Goal: Information Seeking & Learning: Find specific fact

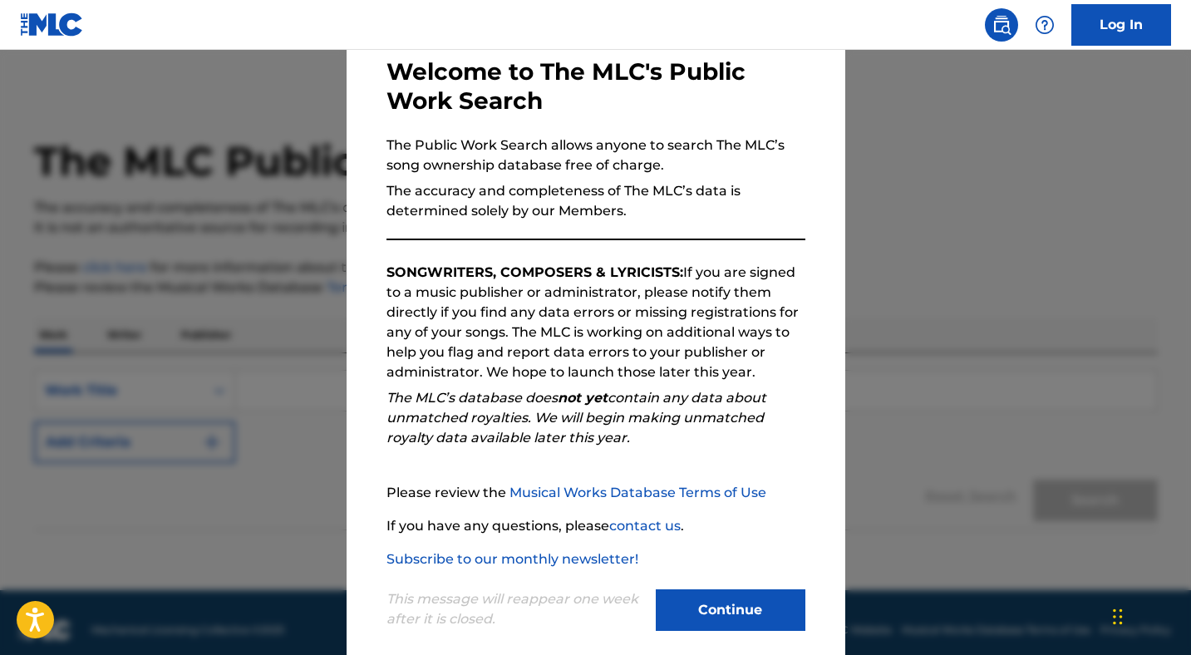
scroll to position [106, 0]
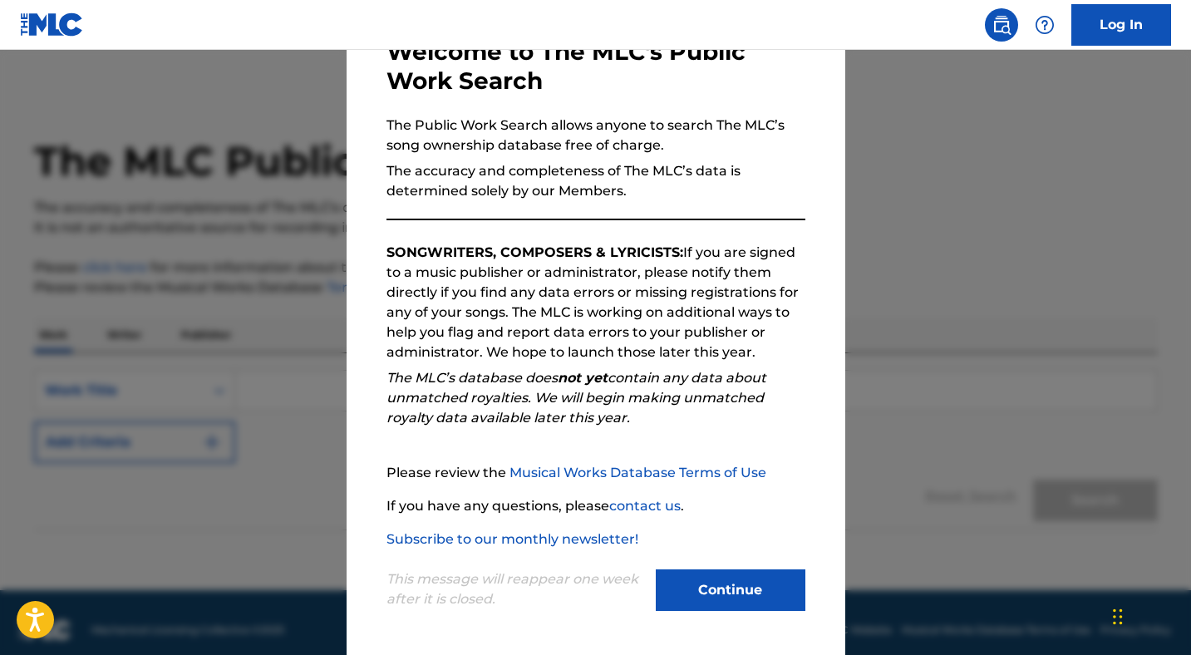
click at [697, 586] on button "Continue" at bounding box center [731, 590] width 150 height 42
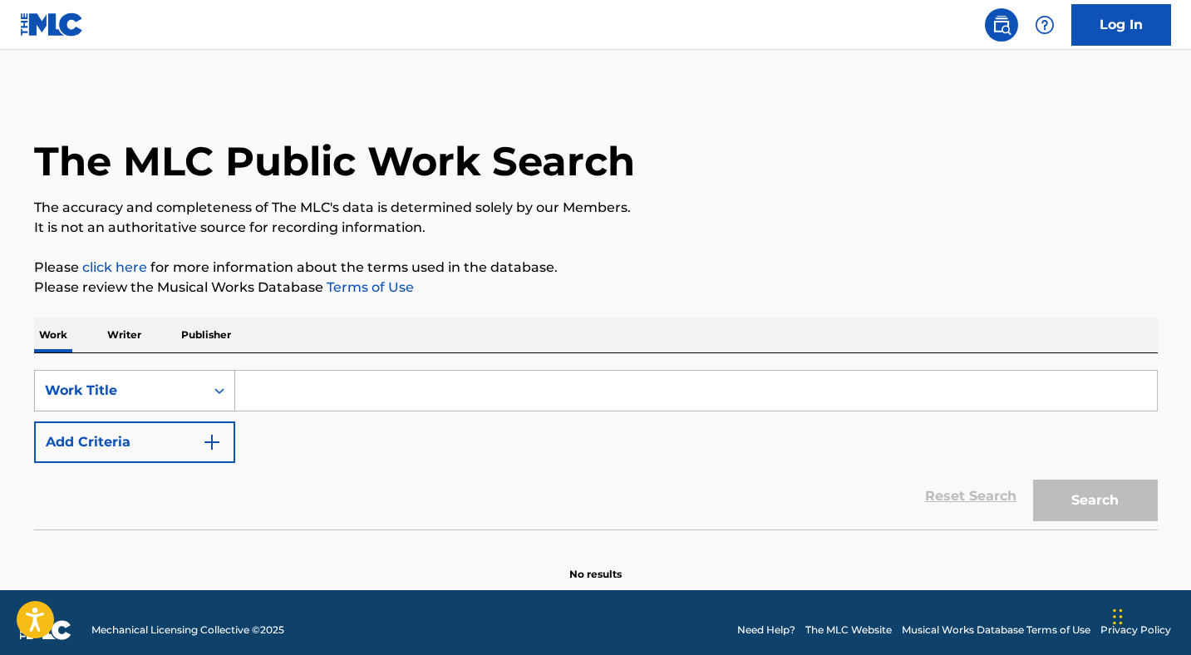
click at [198, 386] on div "Work Title" at bounding box center [120, 391] width 170 height 32
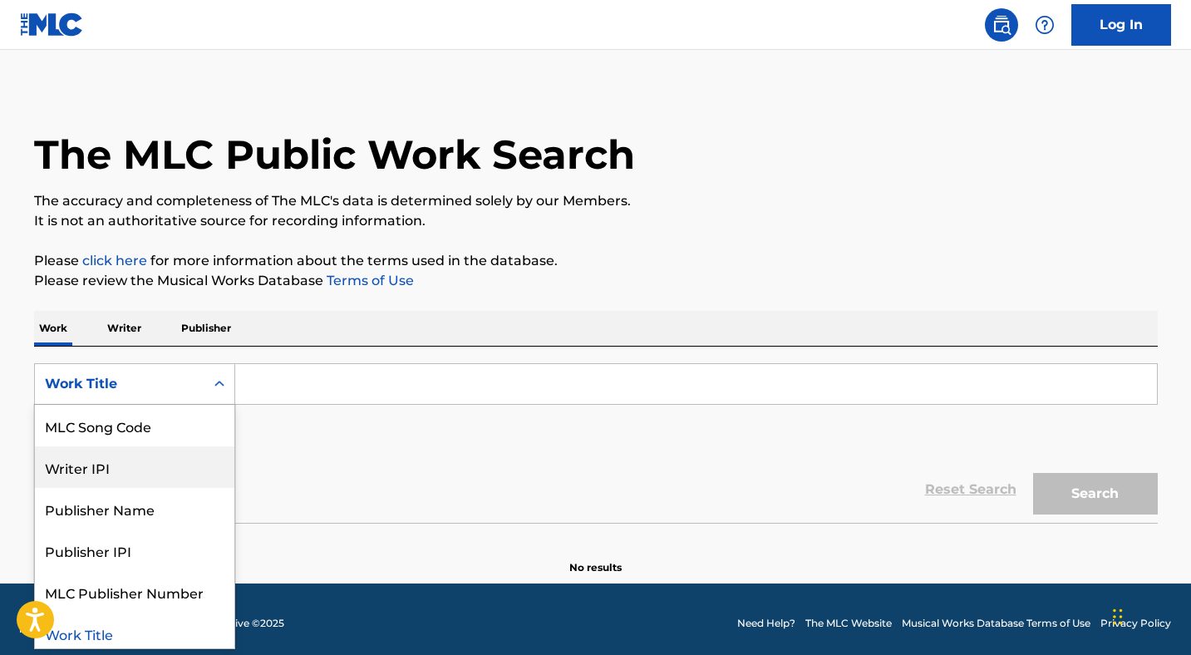
scroll to position [89, 0]
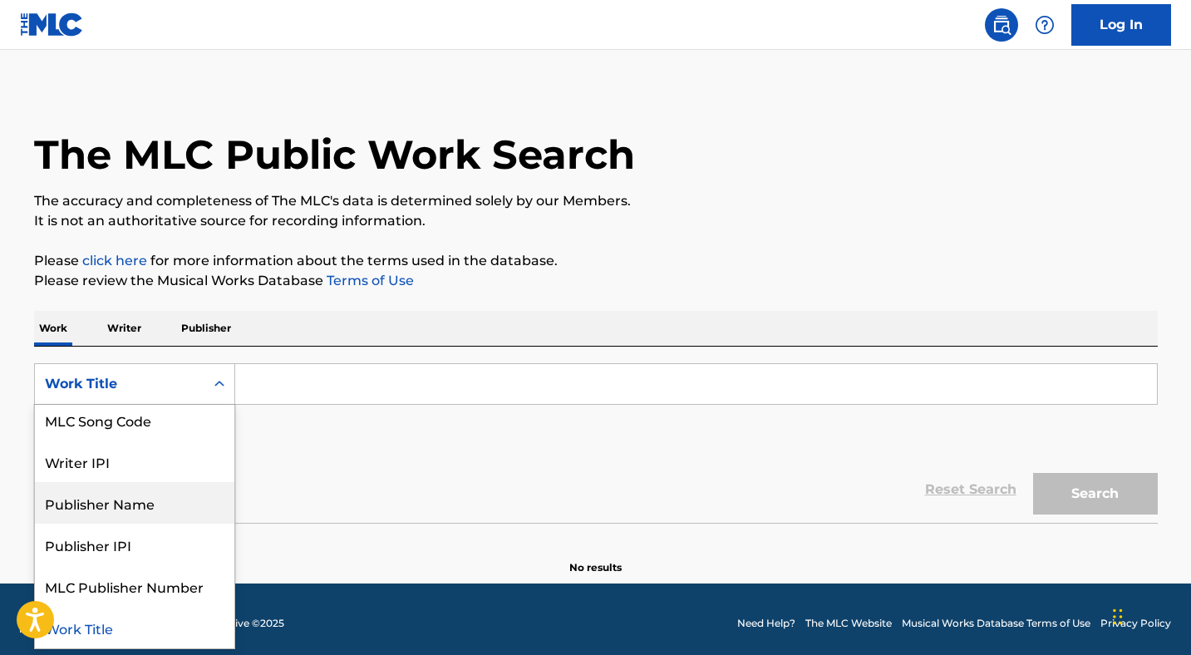
click at [144, 504] on div "Publisher Name" at bounding box center [134, 503] width 199 height 42
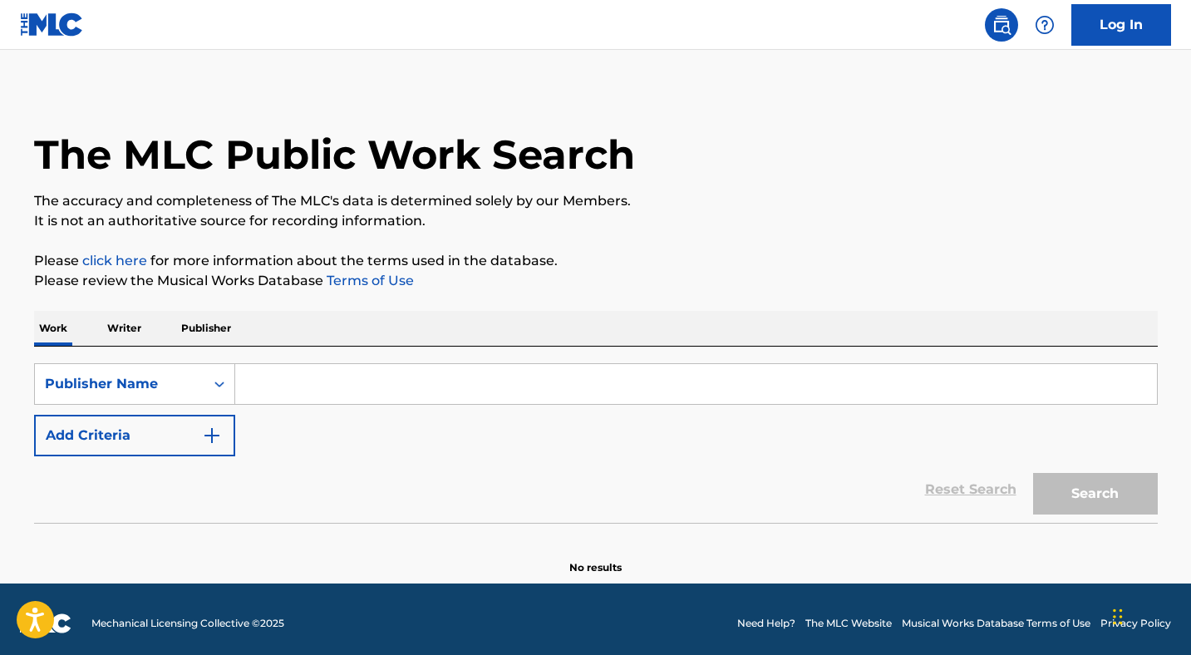
click at [287, 384] on input "Search Form" at bounding box center [696, 384] width 922 height 40
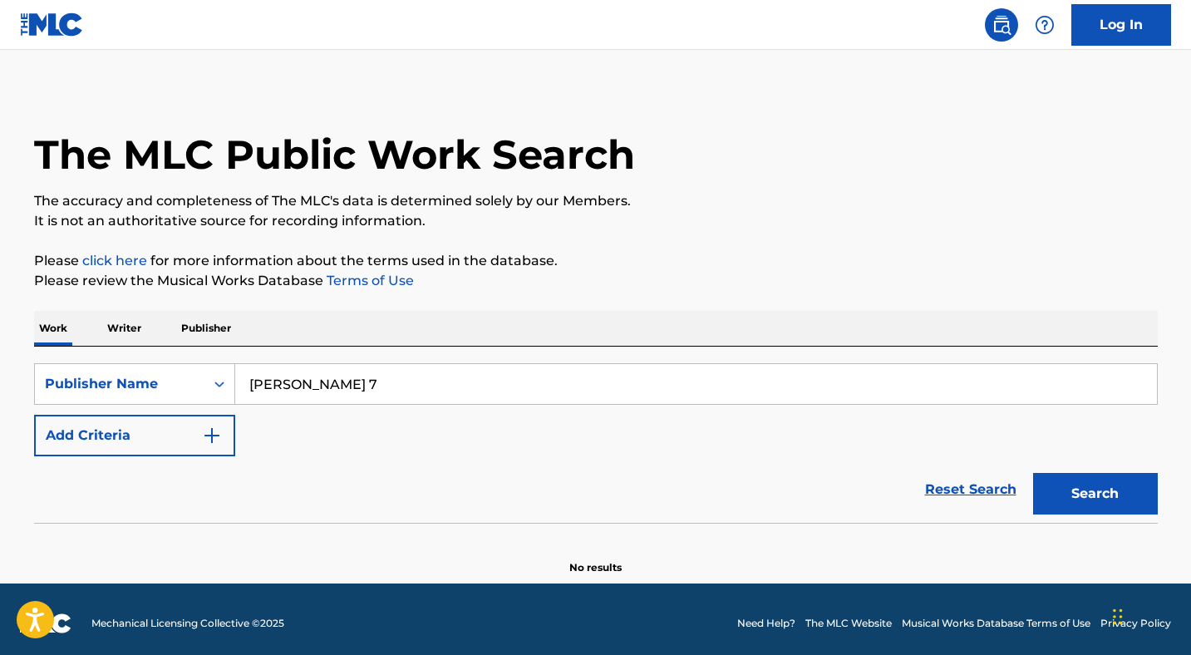
click at [1033, 473] on button "Search" at bounding box center [1095, 494] width 125 height 42
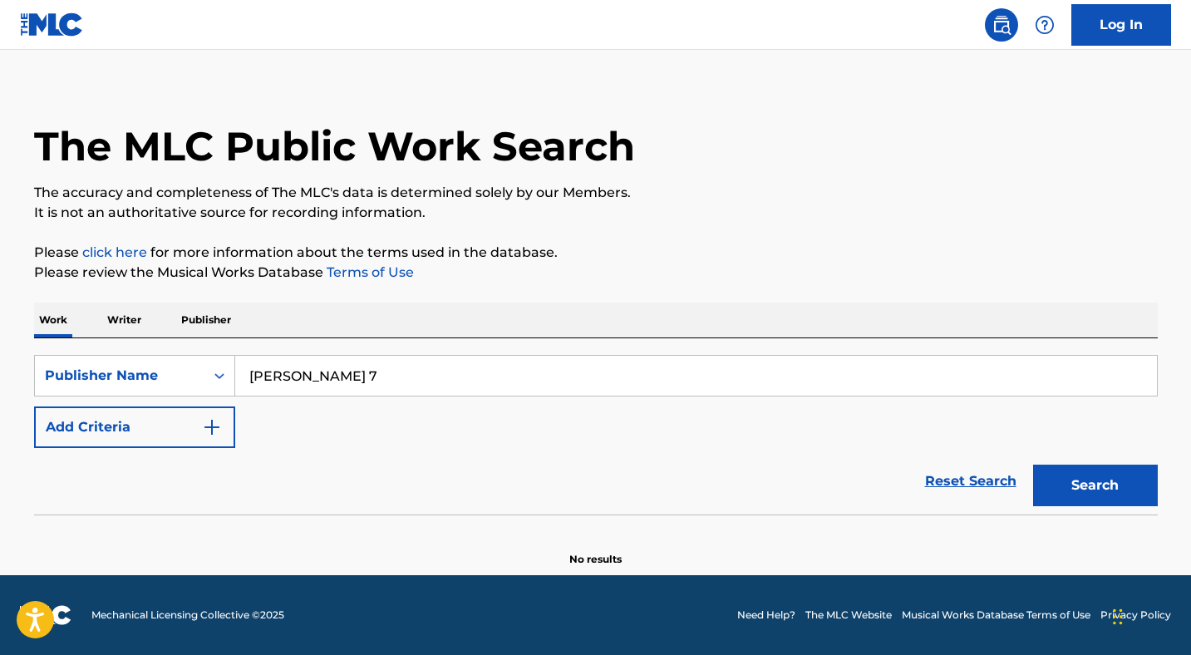
click at [1065, 481] on button "Search" at bounding box center [1095, 486] width 125 height 42
click at [367, 368] on input "[PERSON_NAME] 7" at bounding box center [696, 376] width 922 height 40
type input "[PERSON_NAME]"
click at [1086, 486] on button "Search" at bounding box center [1095, 486] width 125 height 42
click at [127, 314] on p "Writer" at bounding box center [124, 320] width 44 height 35
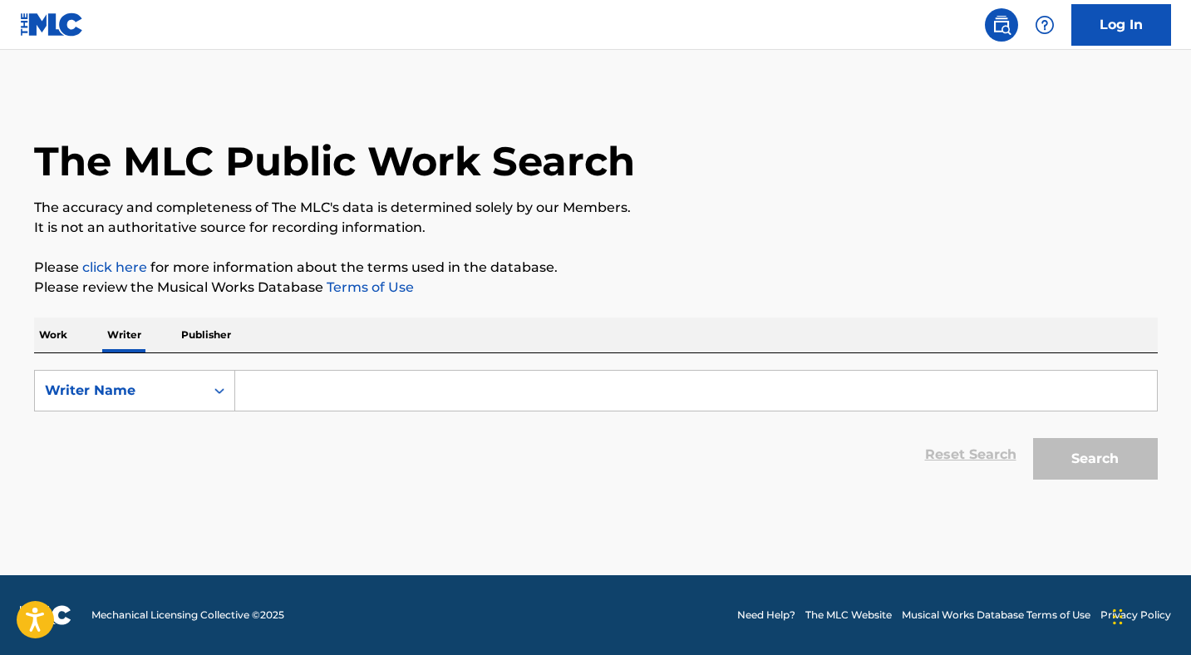
click at [337, 389] on input "Search Form" at bounding box center [696, 391] width 922 height 40
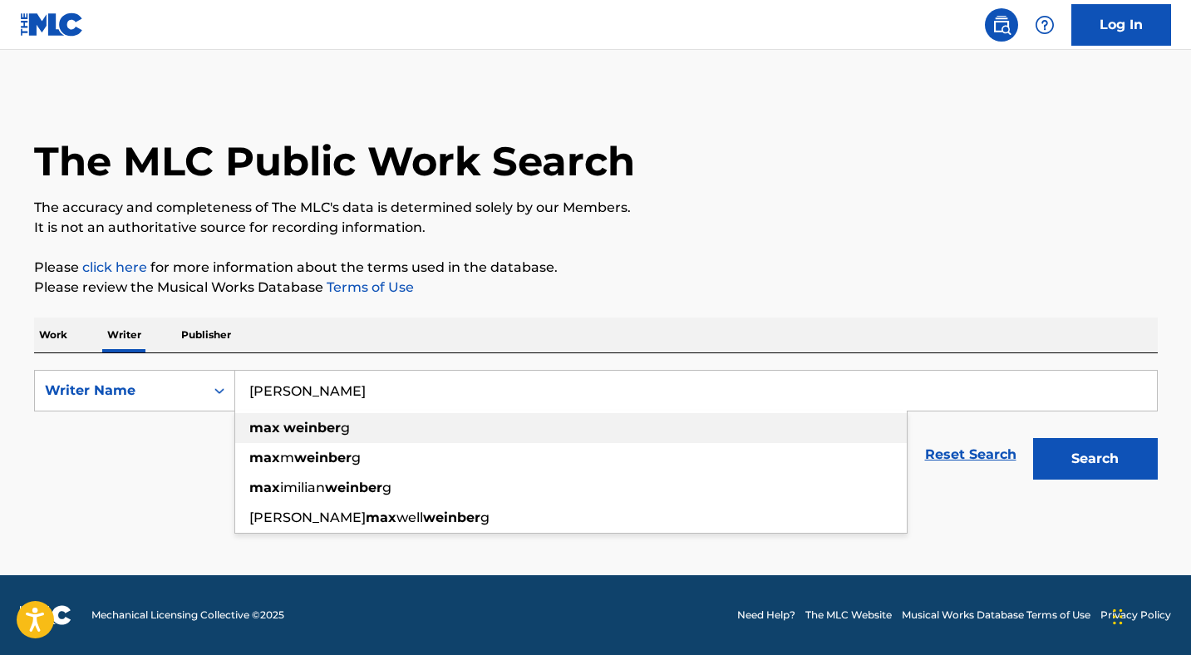
click at [314, 426] on strong "weinber" at bounding box center [311, 428] width 57 height 16
type input "[PERSON_NAME]"
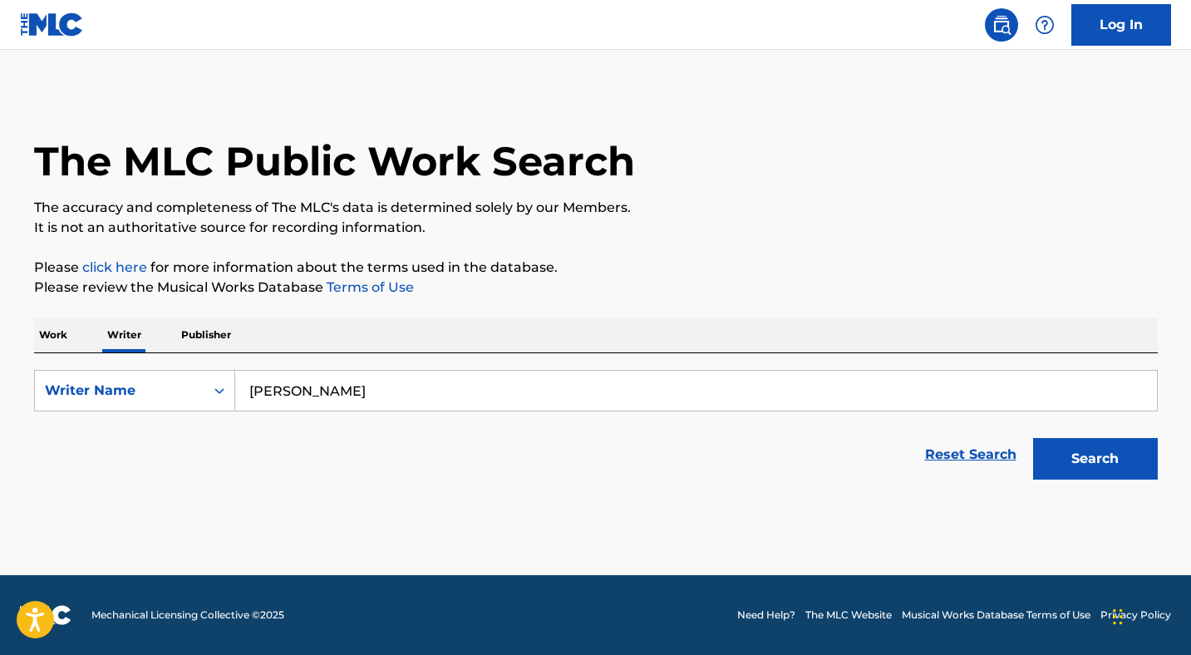
click at [1086, 456] on button "Search" at bounding box center [1095, 459] width 125 height 42
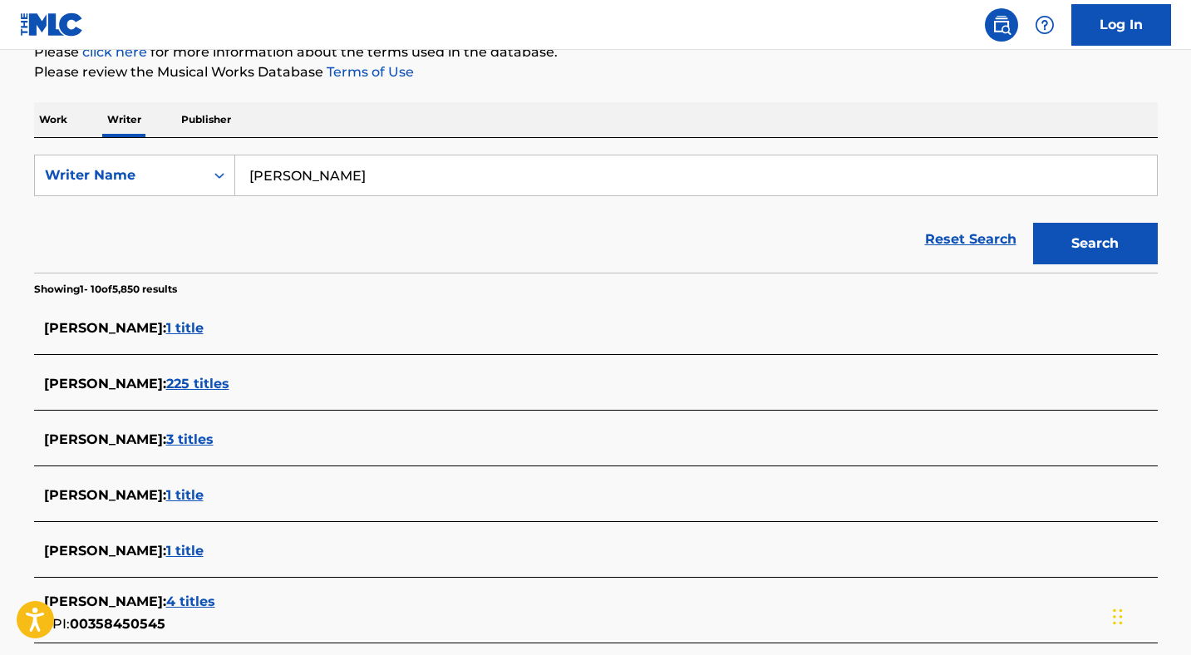
scroll to position [209, 0]
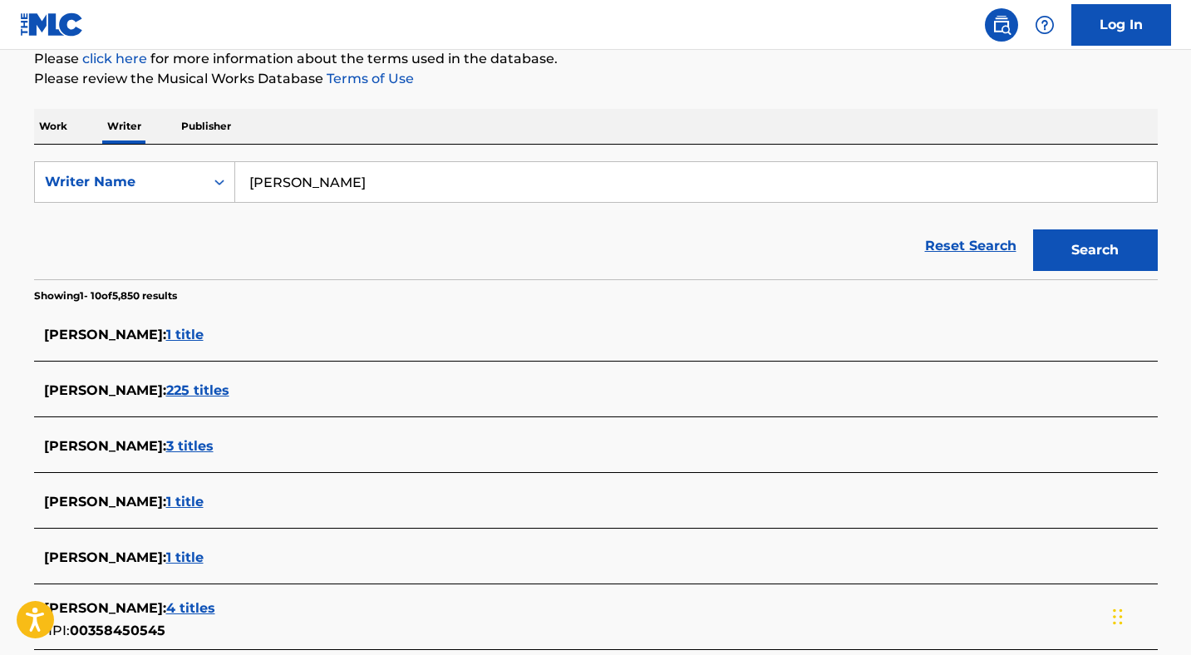
click at [203, 386] on span "225 titles" at bounding box center [197, 390] width 63 height 16
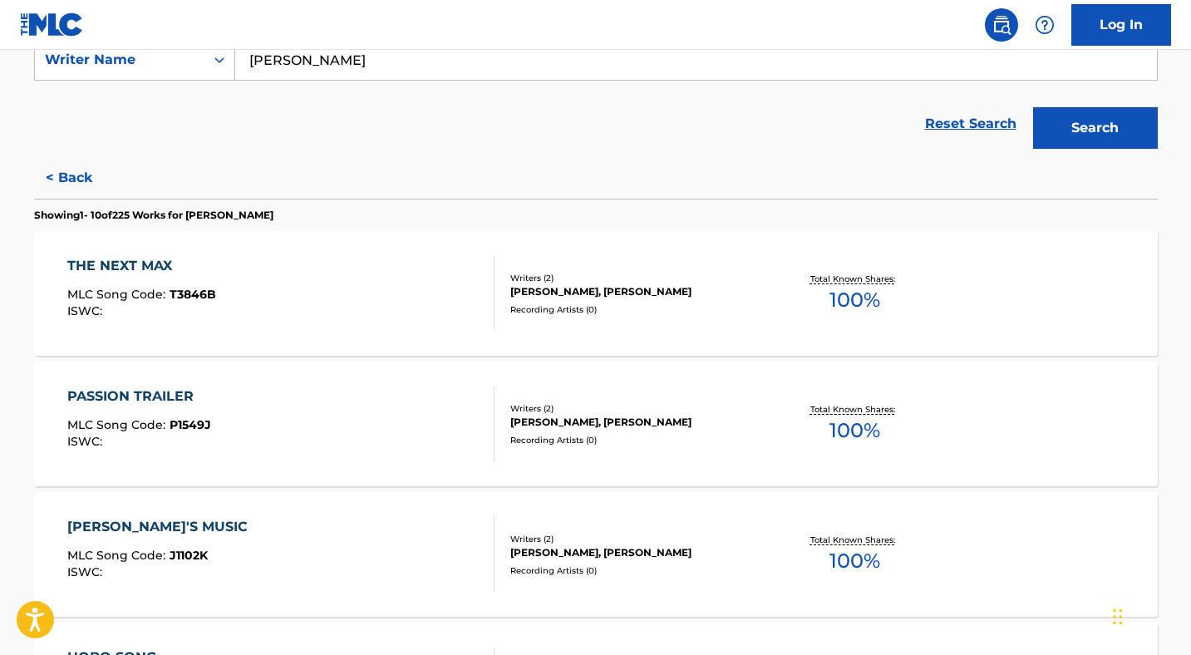
scroll to position [326, 0]
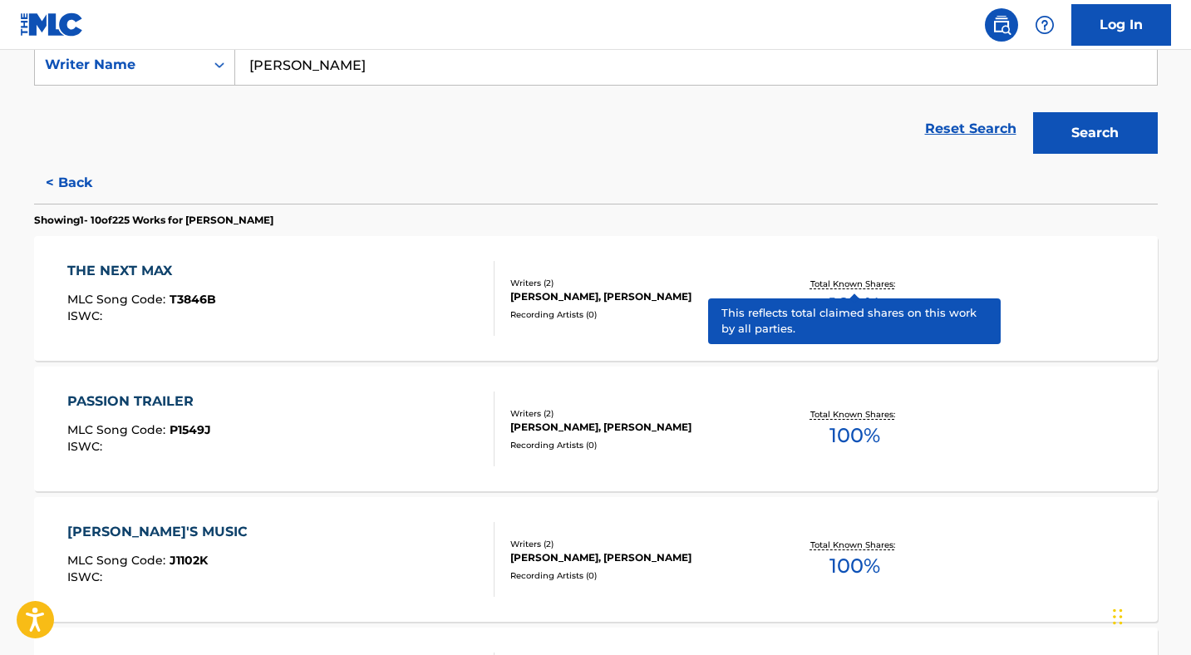
click at [841, 282] on p "Total Known Shares:" at bounding box center [854, 284] width 89 height 12
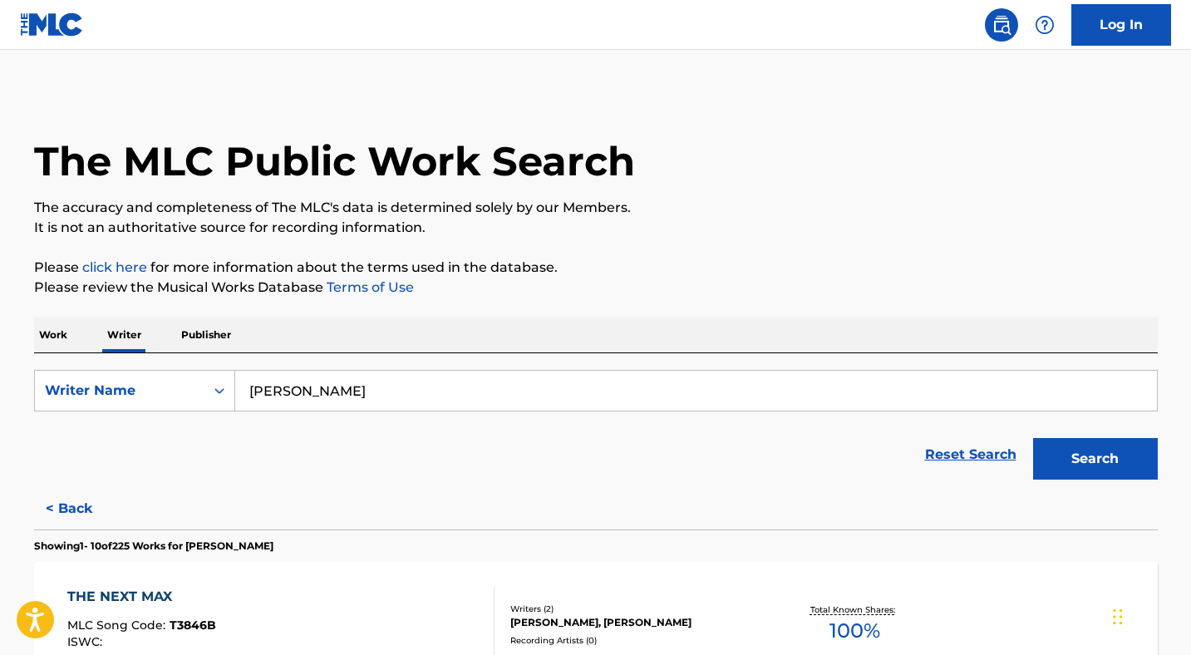
click at [201, 331] on p "Publisher" at bounding box center [206, 334] width 60 height 35
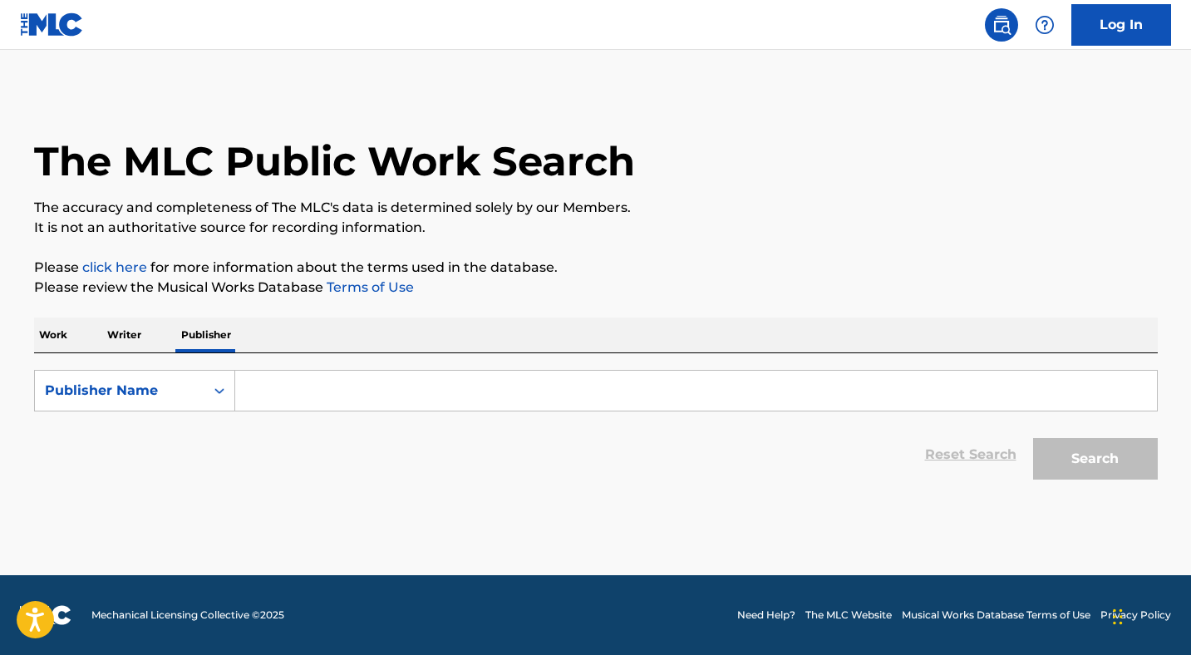
click at [130, 332] on p "Writer" at bounding box center [124, 334] width 44 height 35
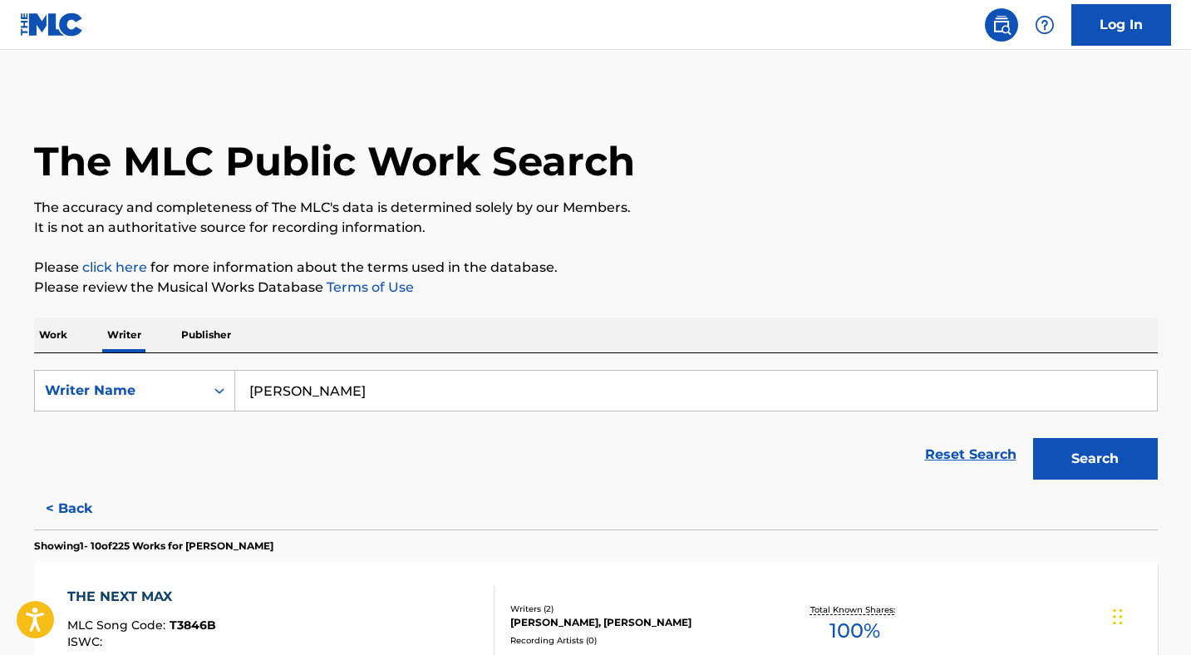
click at [55, 330] on p "Work" at bounding box center [53, 334] width 38 height 35
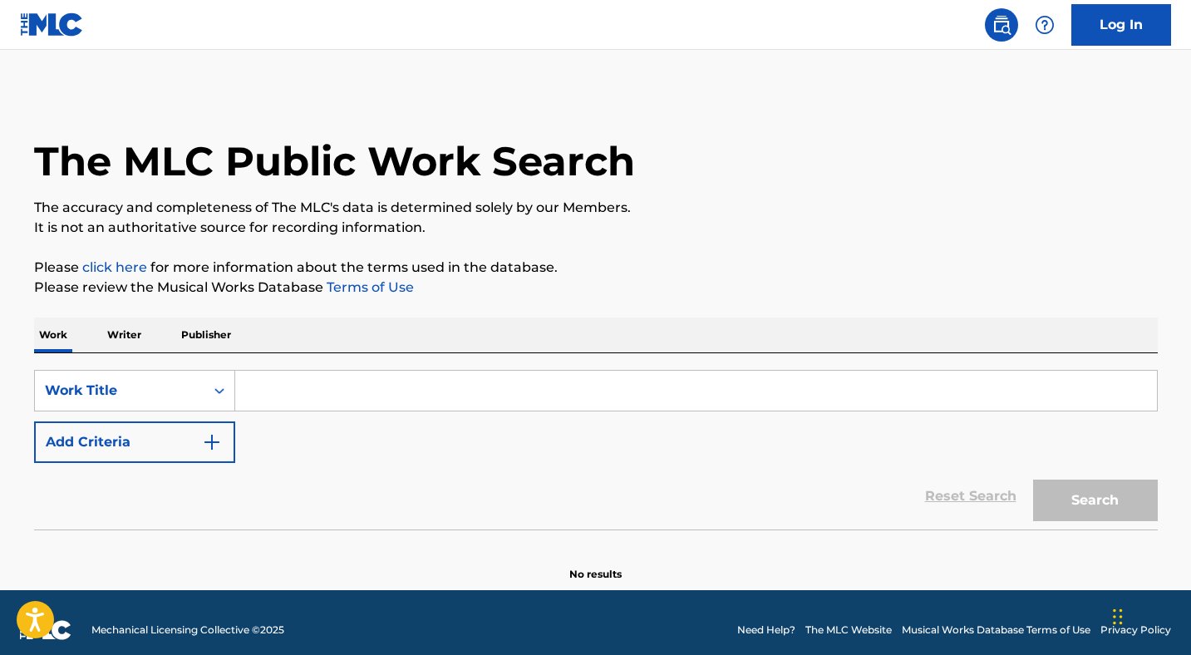
click at [125, 332] on p "Writer" at bounding box center [124, 334] width 44 height 35
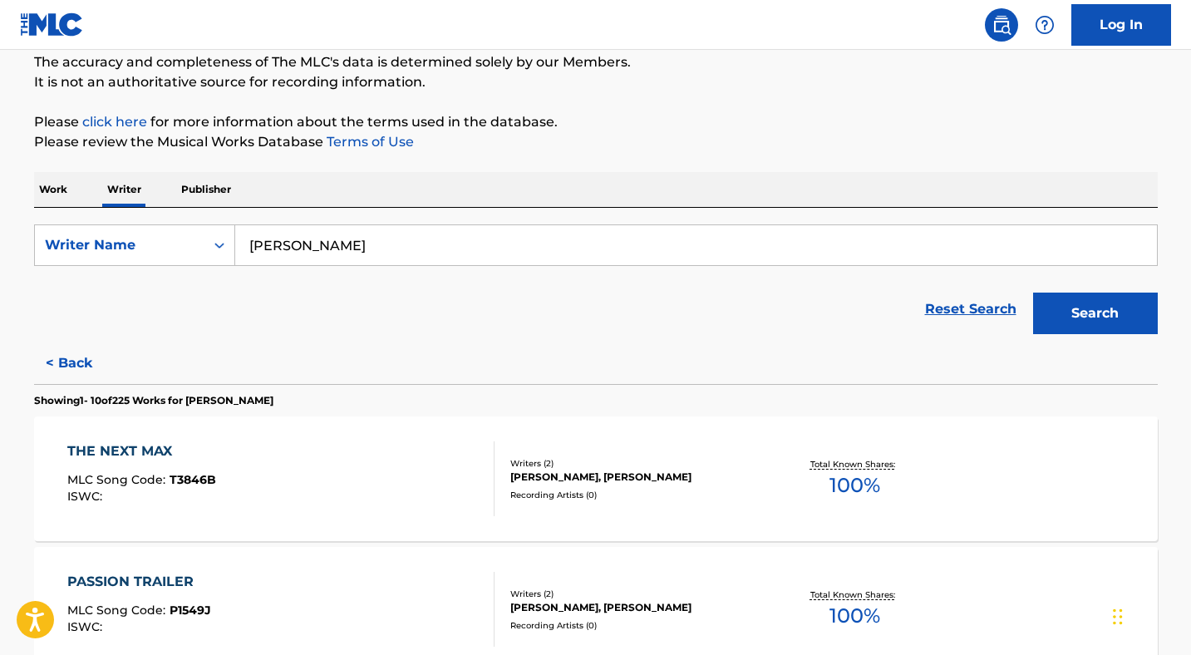
scroll to position [163, 0]
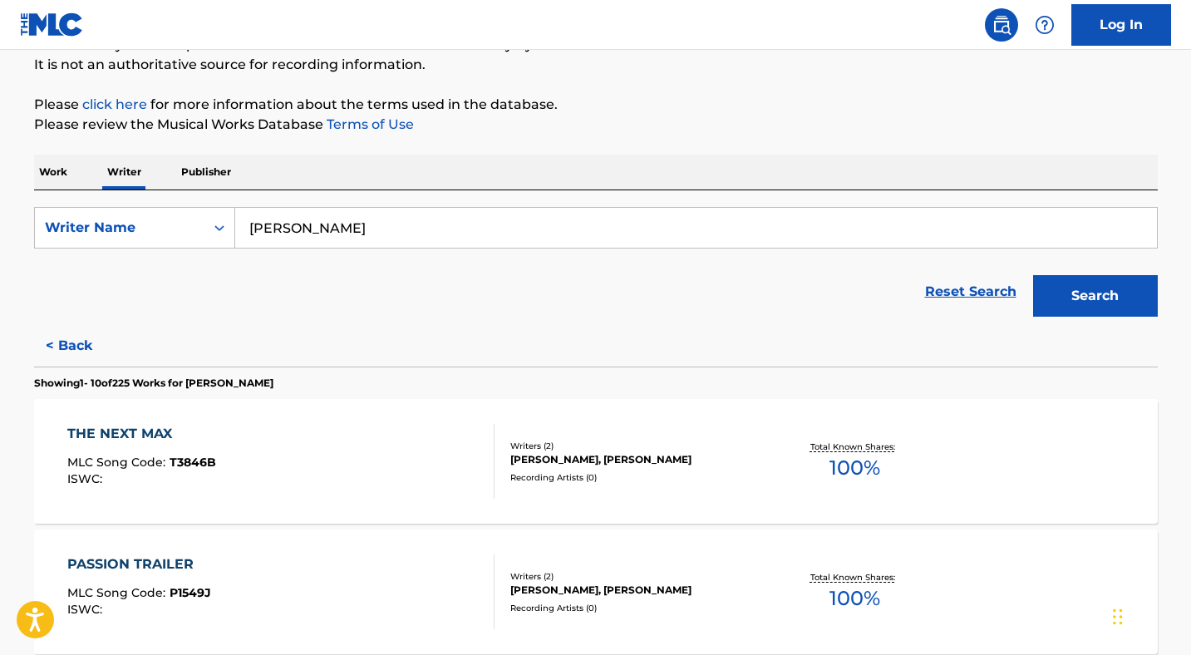
click at [491, 230] on input "[PERSON_NAME]" at bounding box center [696, 228] width 922 height 40
type input "[PERSON_NAME] 7"
click at [1085, 298] on button "Search" at bounding box center [1095, 296] width 125 height 42
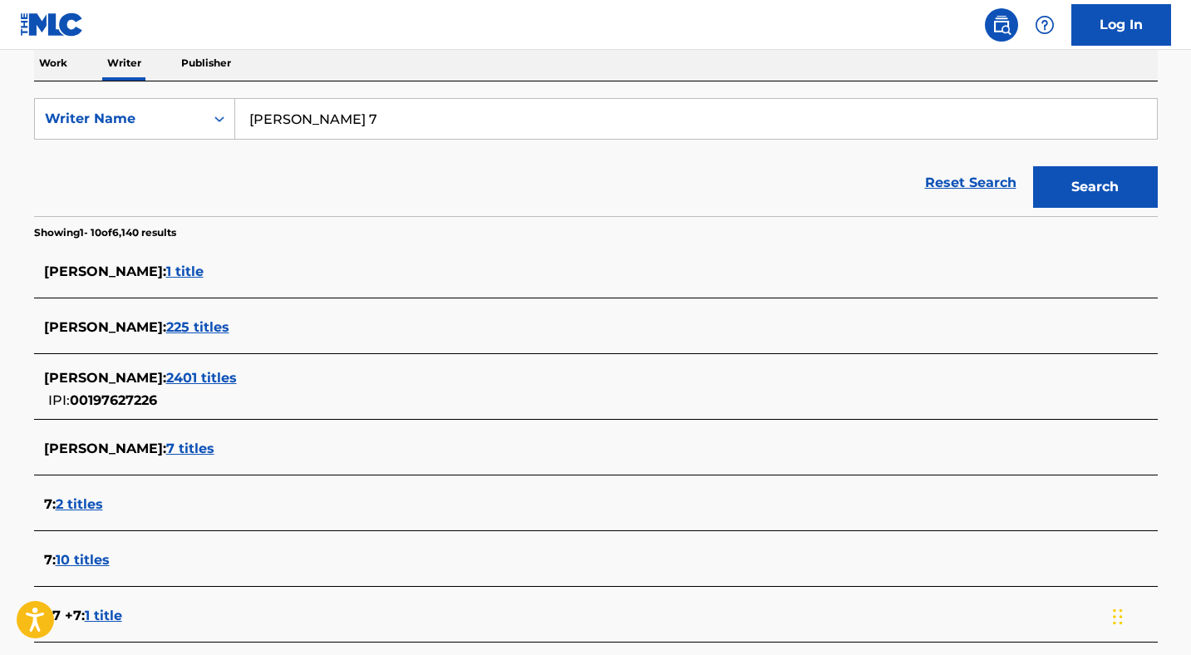
scroll to position [273, 0]
click at [207, 376] on span "2401 titles" at bounding box center [201, 377] width 71 height 16
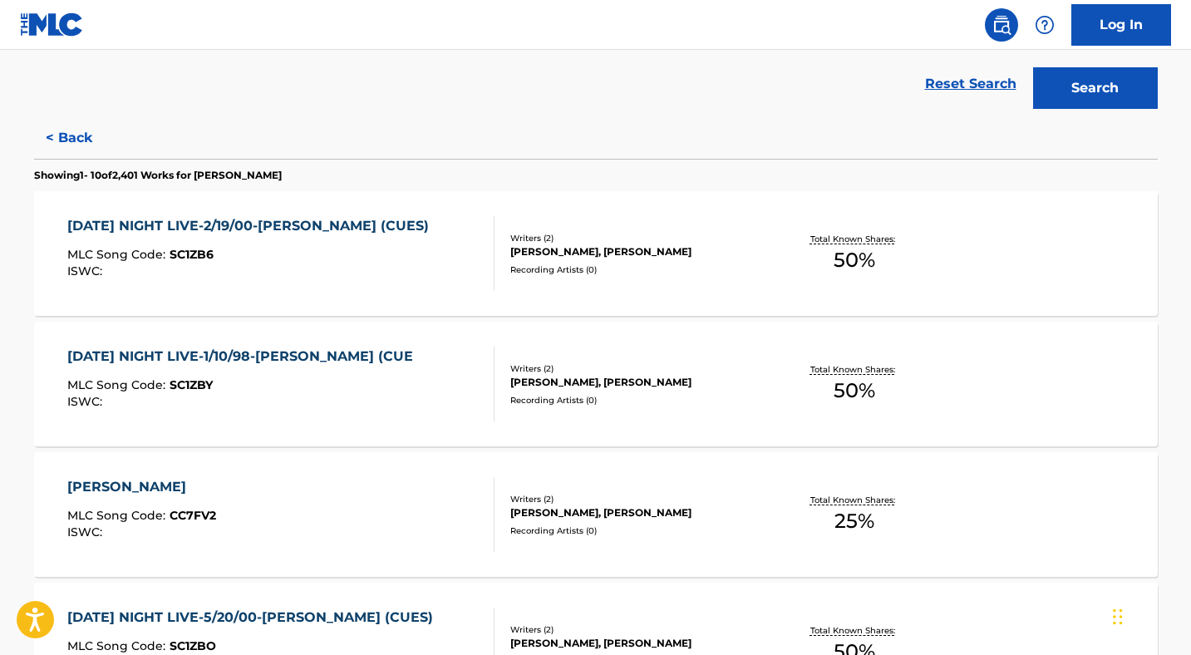
scroll to position [372, 0]
click at [586, 248] on div "[PERSON_NAME], [PERSON_NAME]" at bounding box center [635, 251] width 251 height 15
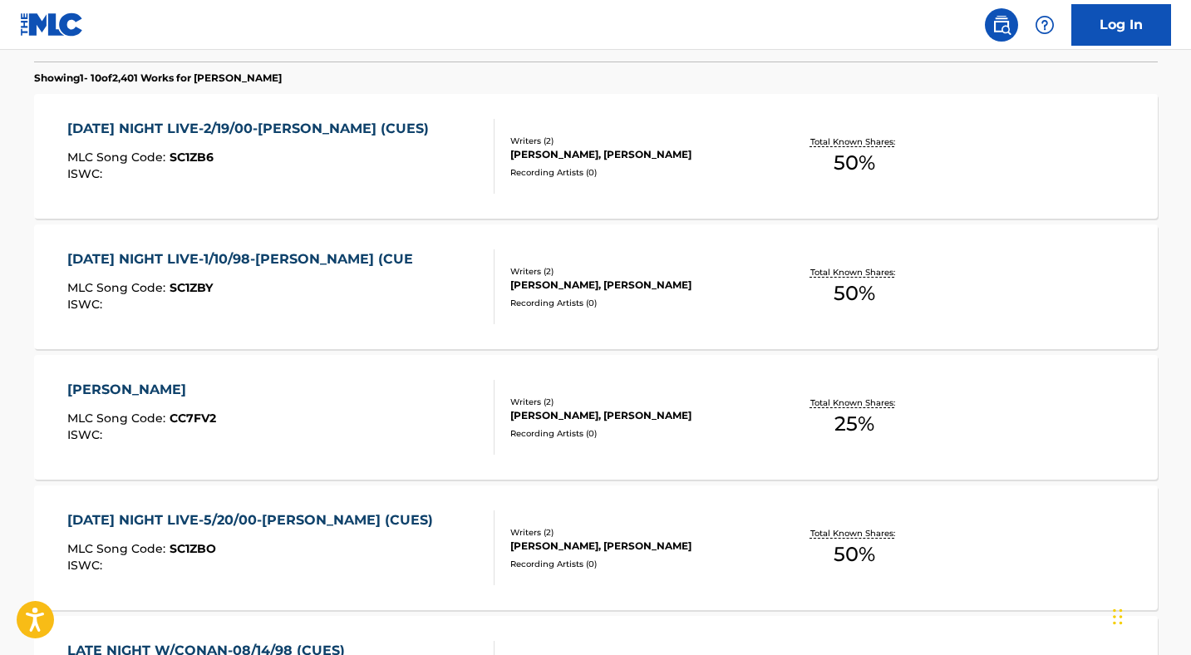
scroll to position [466, 0]
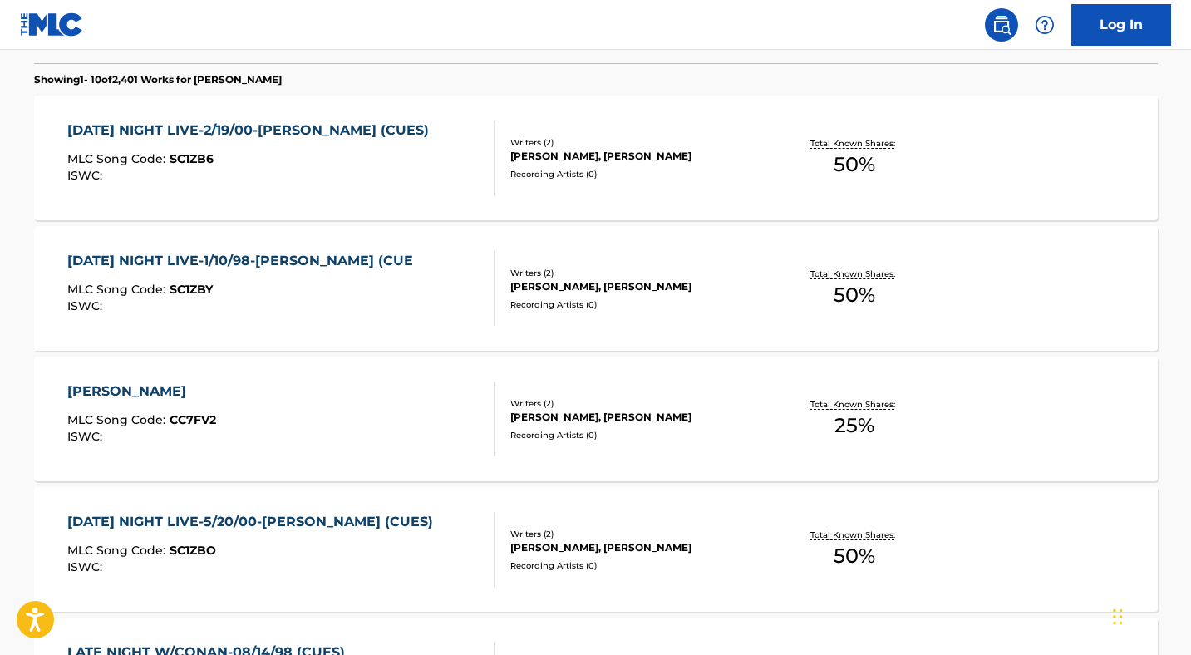
click at [849, 285] on span "50 %" at bounding box center [855, 295] width 42 height 30
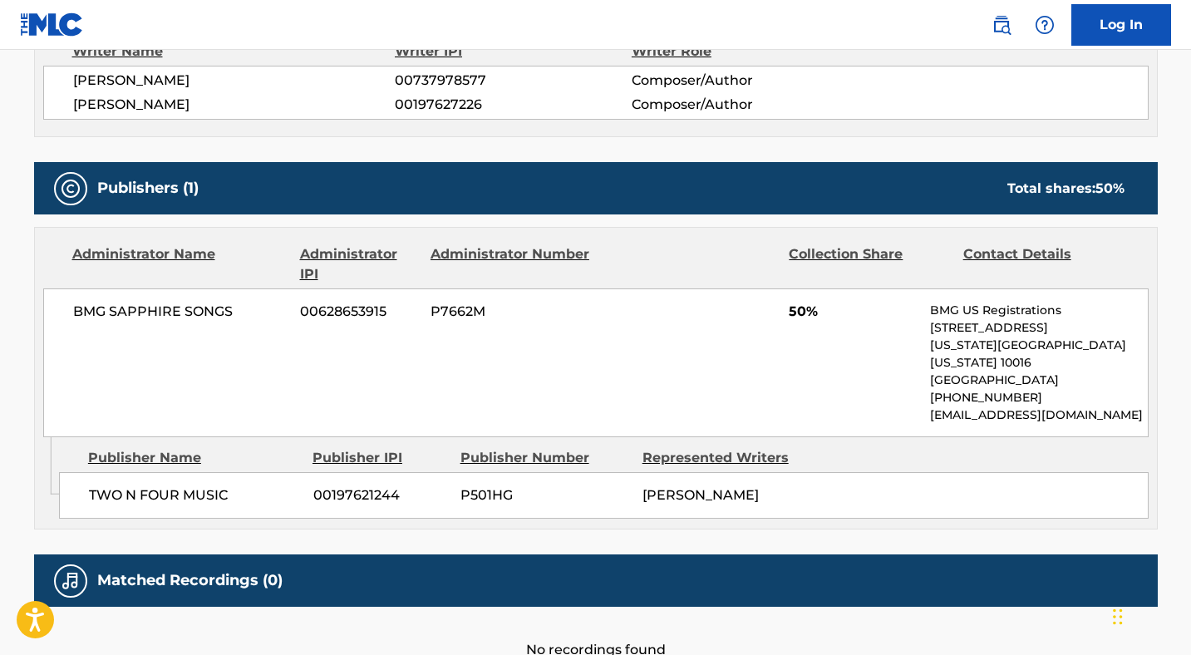
scroll to position [672, 0]
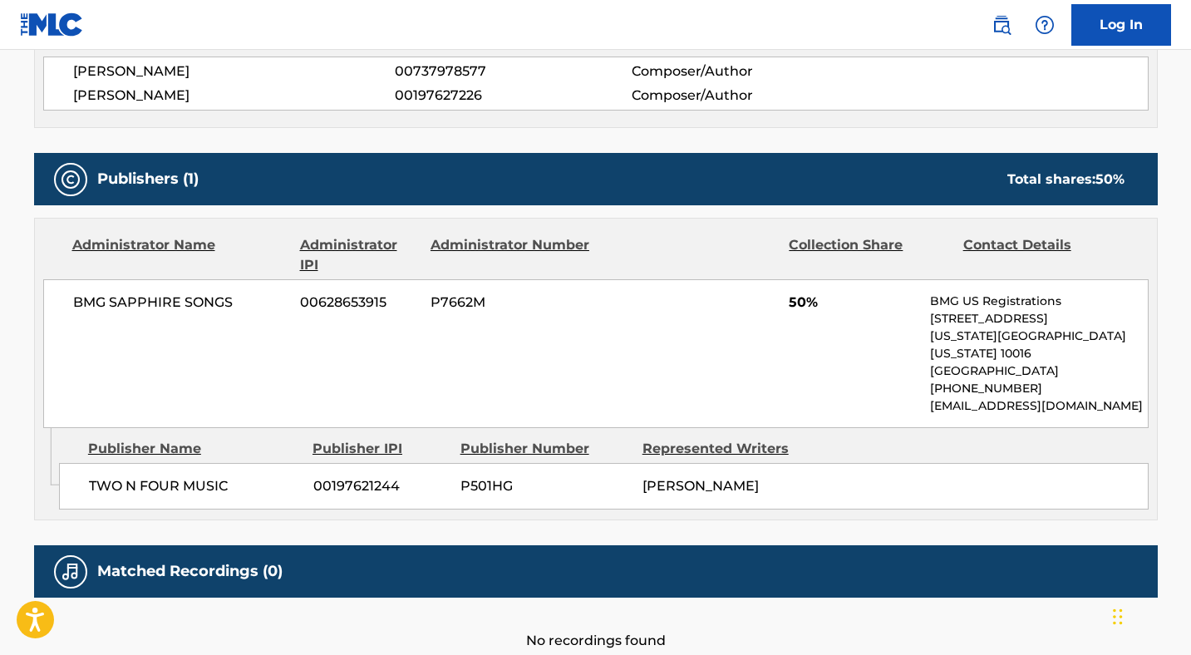
click at [431, 224] on div "Administrator Name Administrator IPI Administrator Number Collection Share Cont…" at bounding box center [596, 323] width 1122 height 209
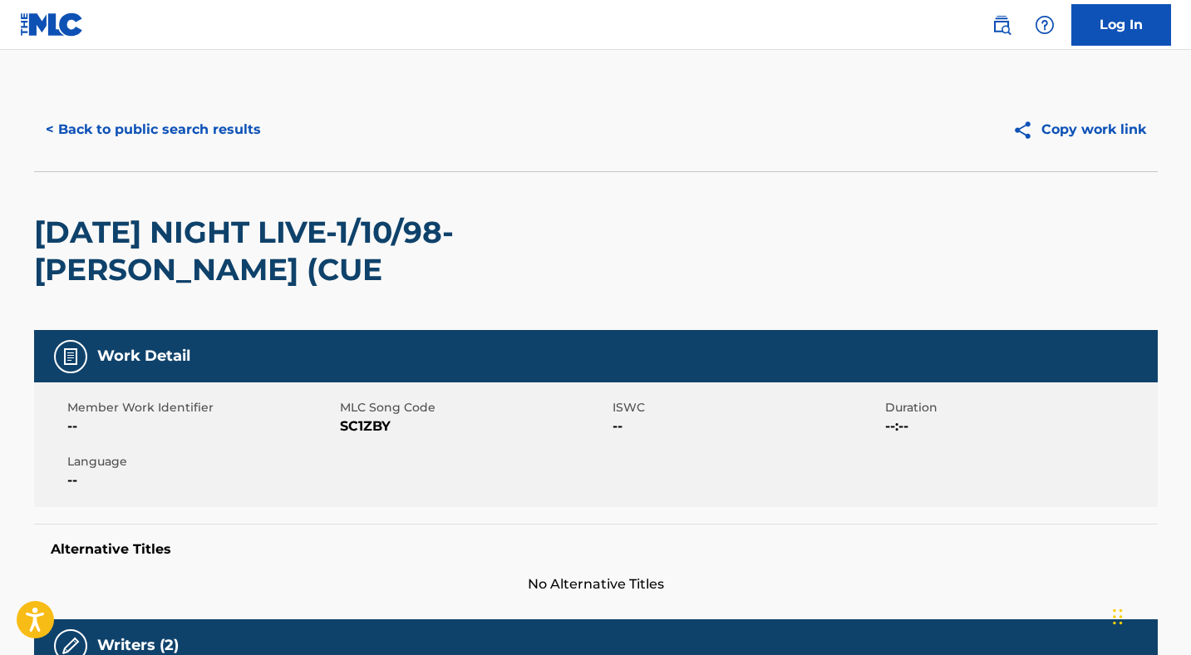
scroll to position [0, 0]
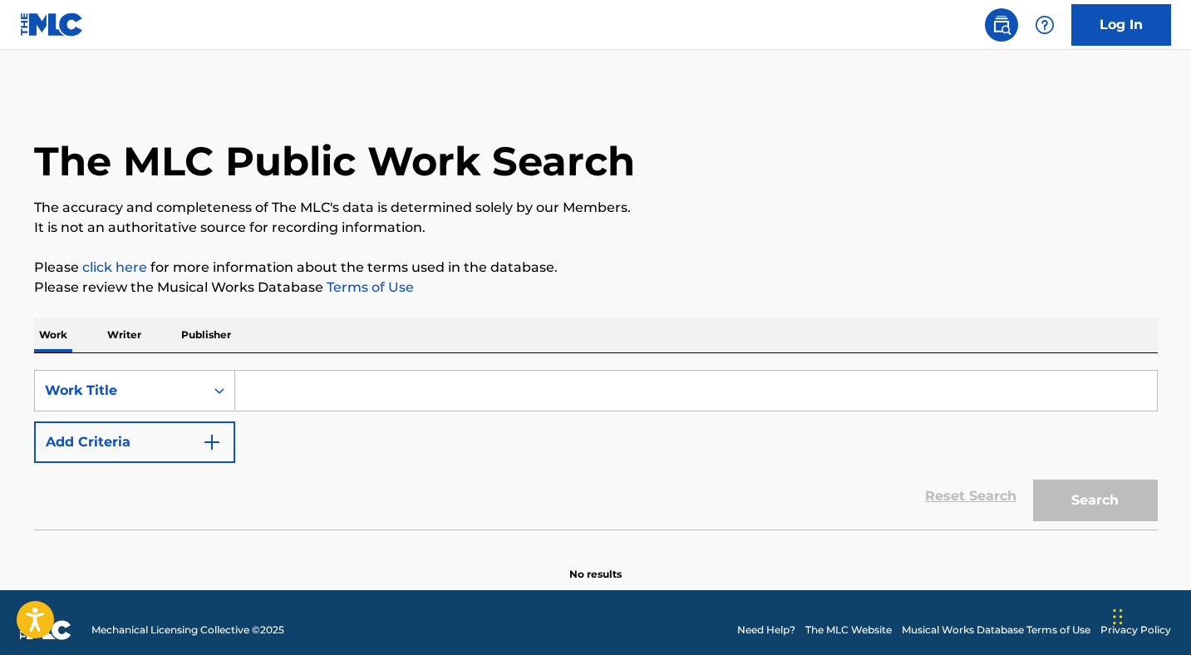
click at [123, 325] on p "Writer" at bounding box center [124, 334] width 44 height 35
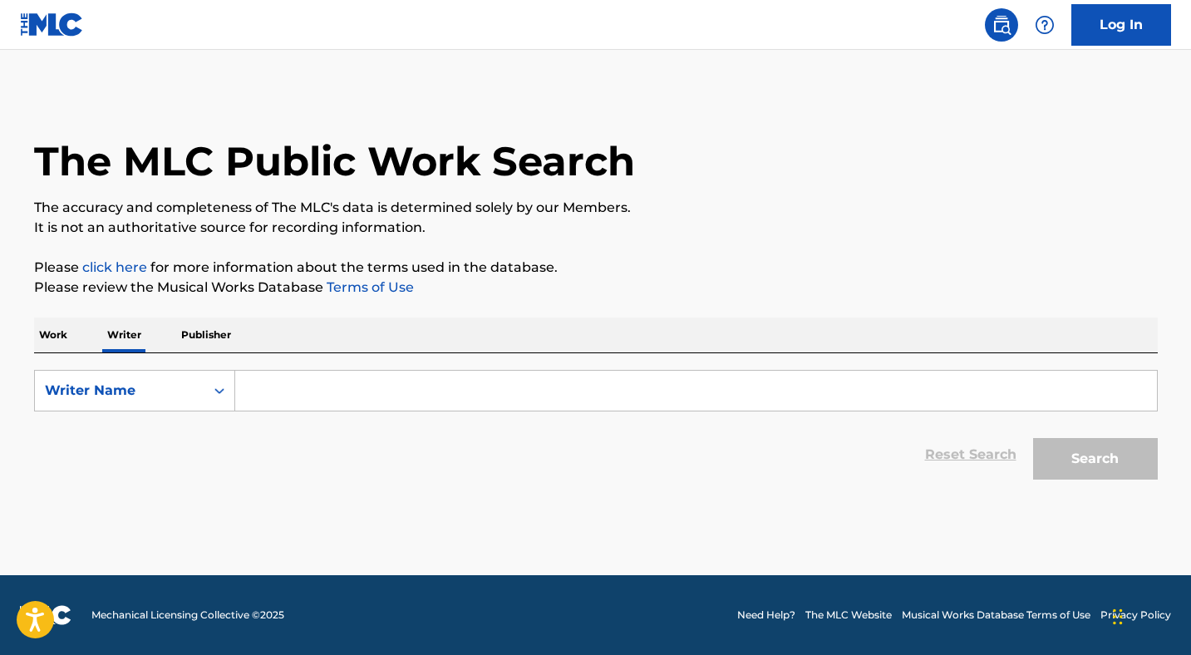
click at [278, 393] on input "Search Form" at bounding box center [696, 391] width 922 height 40
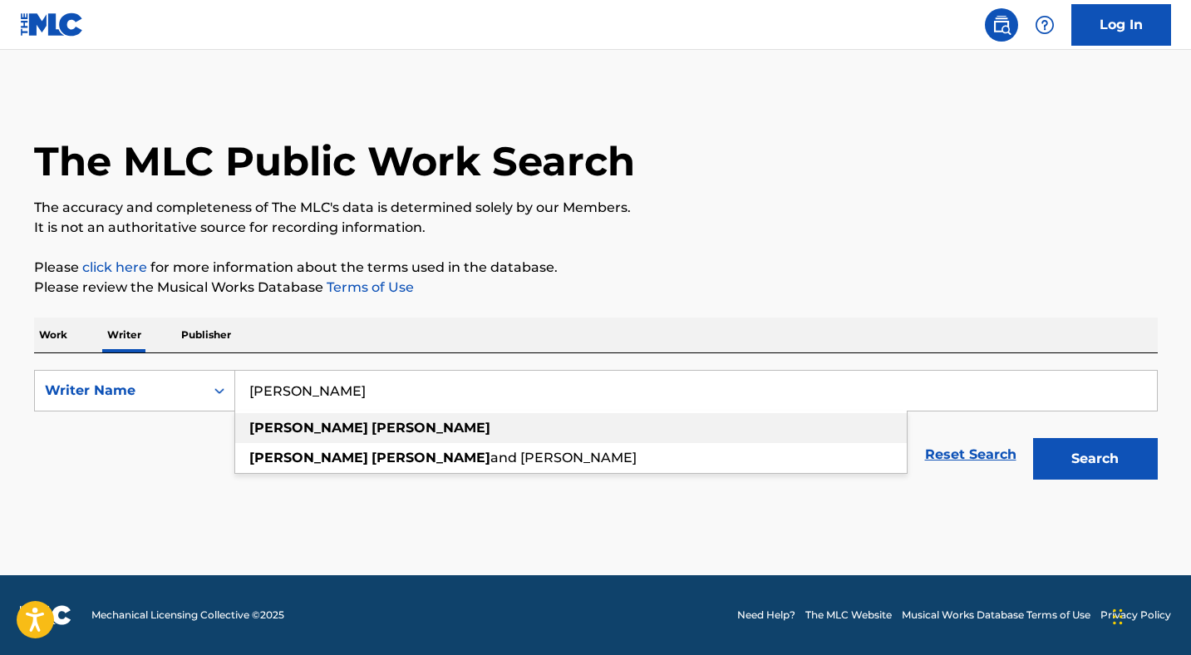
click at [280, 431] on strong "bruce" at bounding box center [308, 428] width 119 height 16
type input "bruce springsteen"
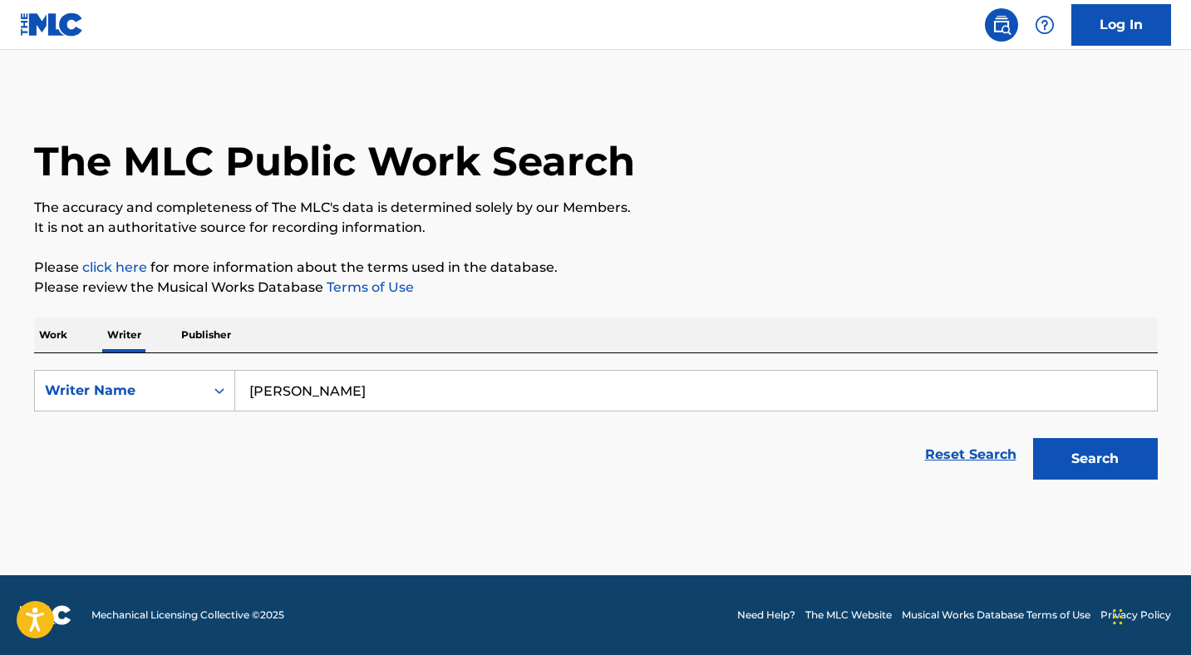
click at [1095, 463] on button "Search" at bounding box center [1095, 459] width 125 height 42
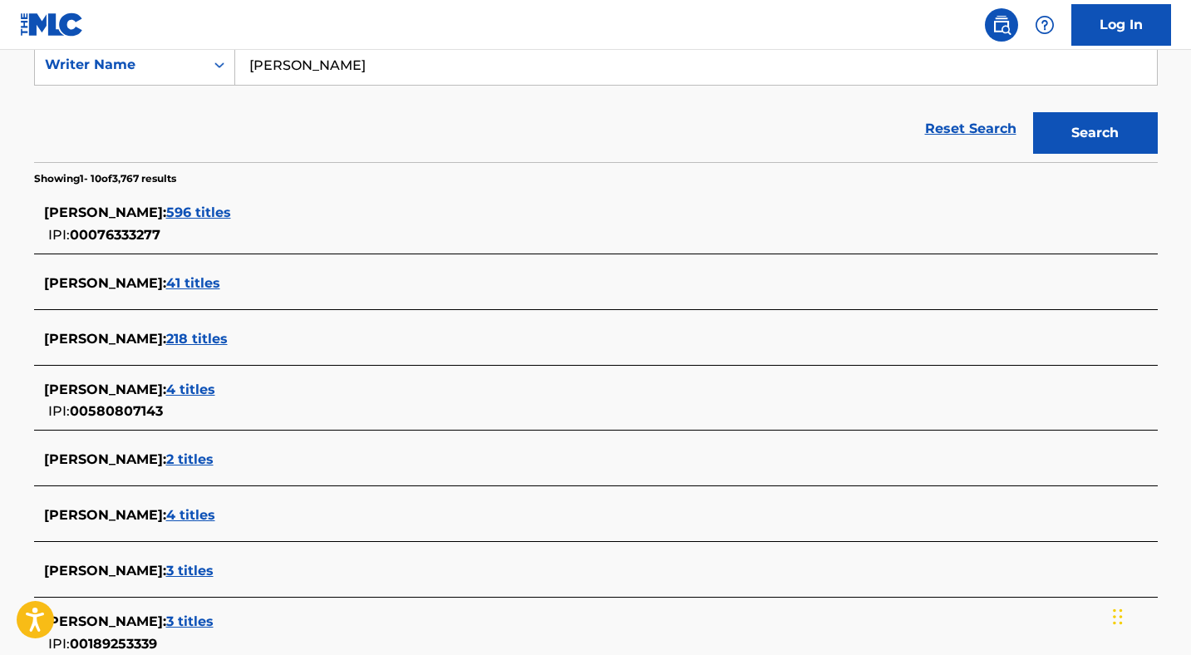
scroll to position [331, 0]
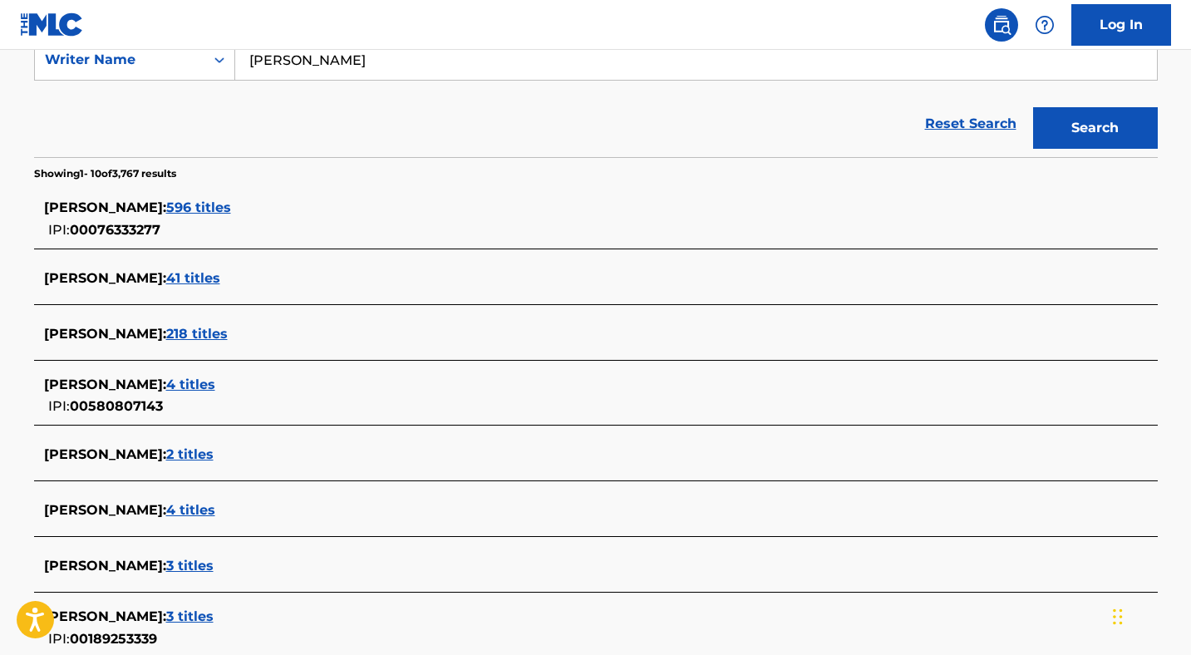
click at [231, 208] on span "596 titles" at bounding box center [198, 207] width 65 height 16
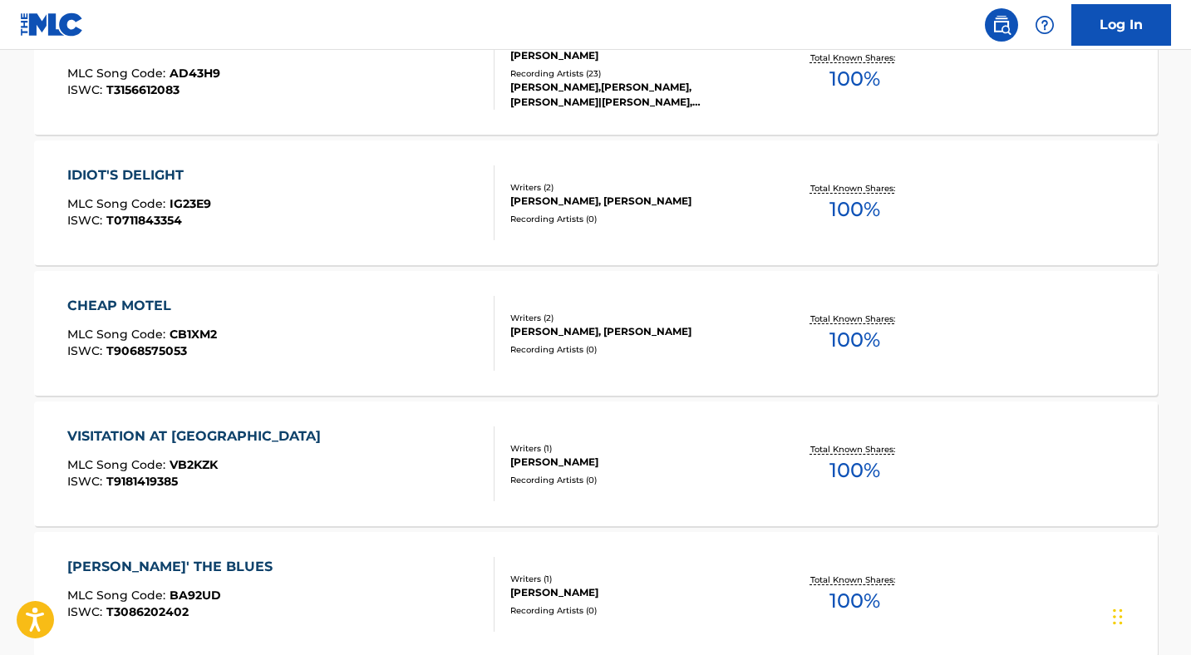
scroll to position [1063, 0]
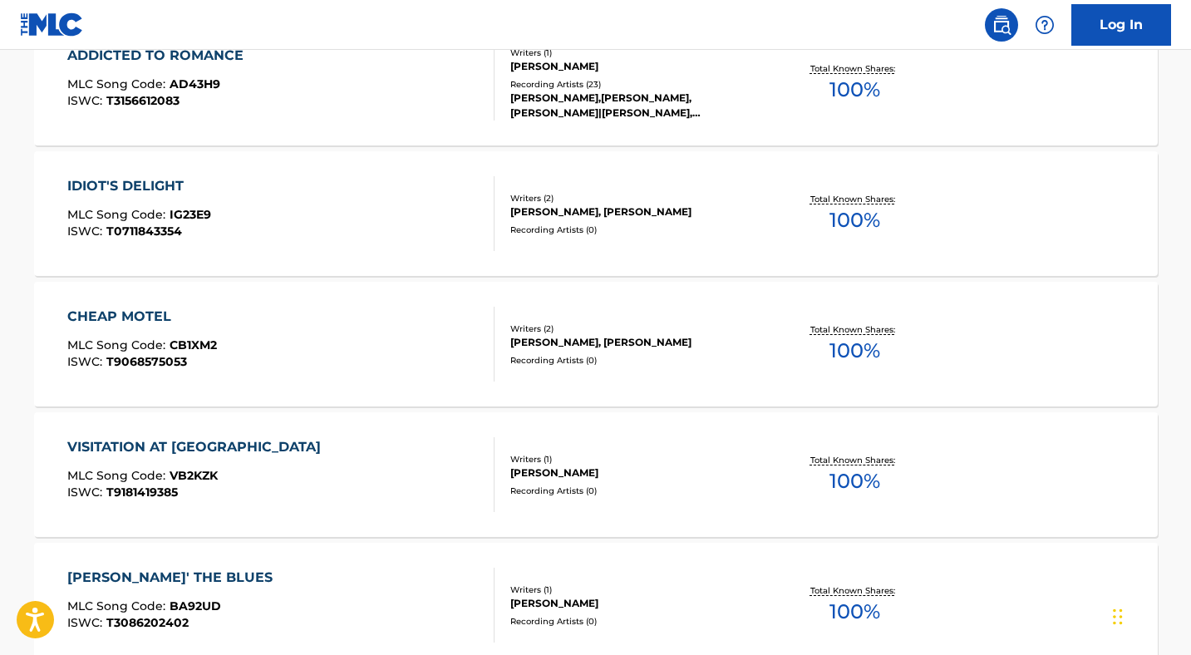
click at [329, 357] on div "CHEAP MOTEL MLC Song Code : CB1XM2 ISWC : T9068575053" at bounding box center [280, 344] width 427 height 75
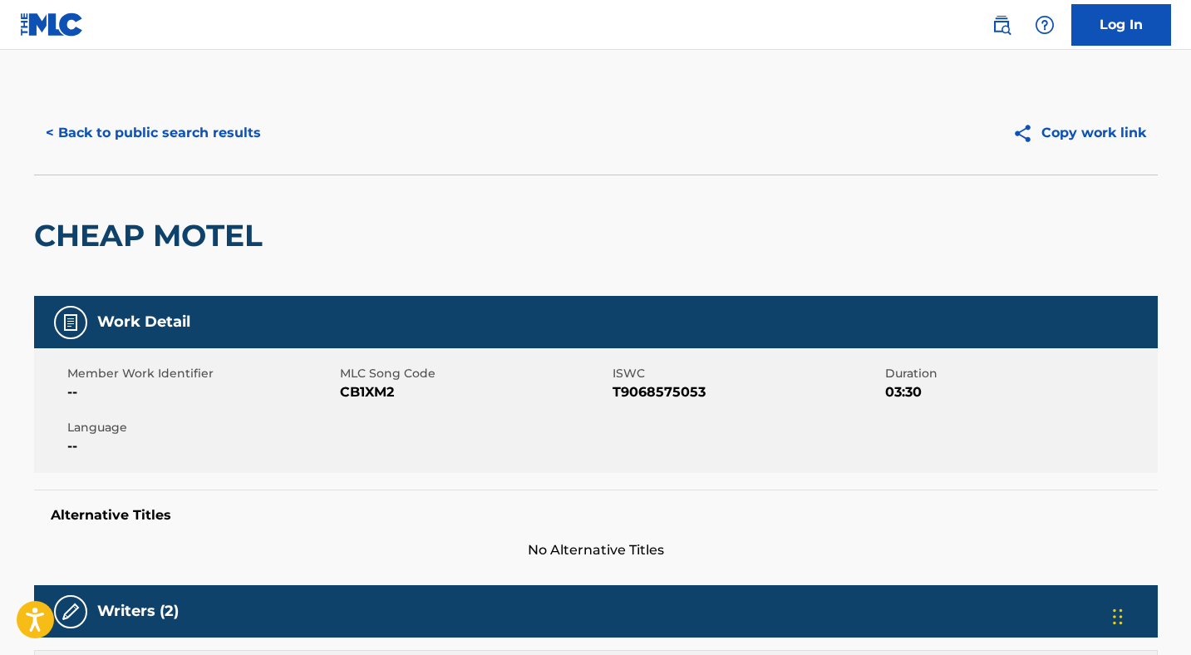
click at [96, 130] on button "< Back to public search results" at bounding box center [153, 133] width 239 height 42
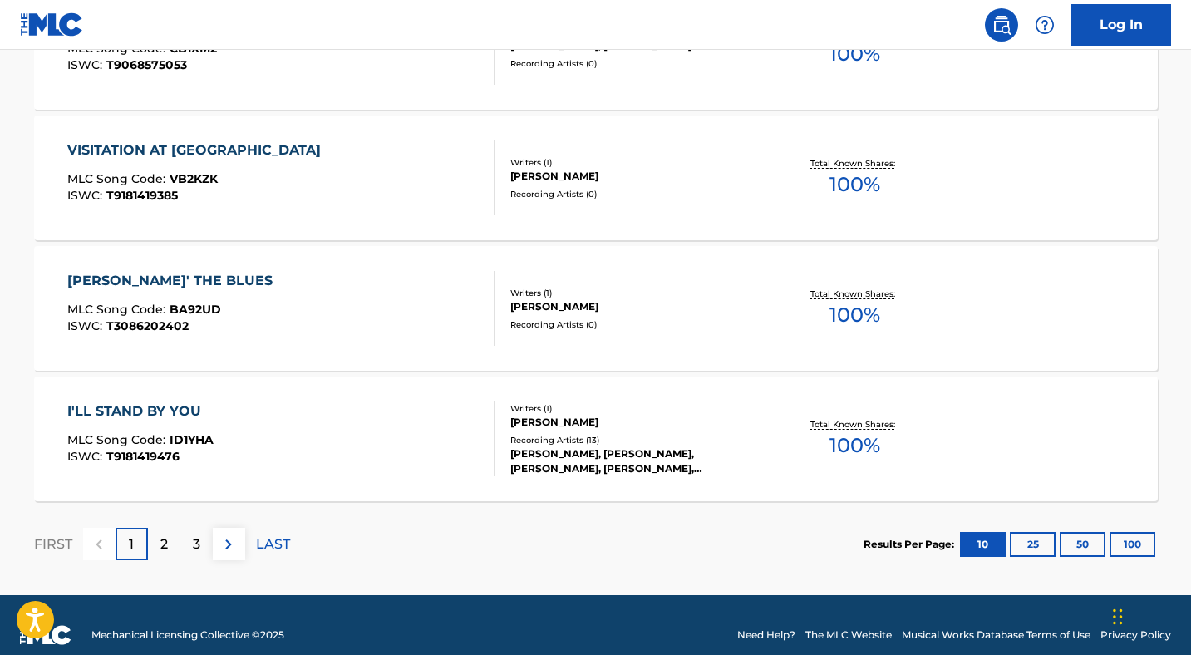
scroll to position [1380, 0]
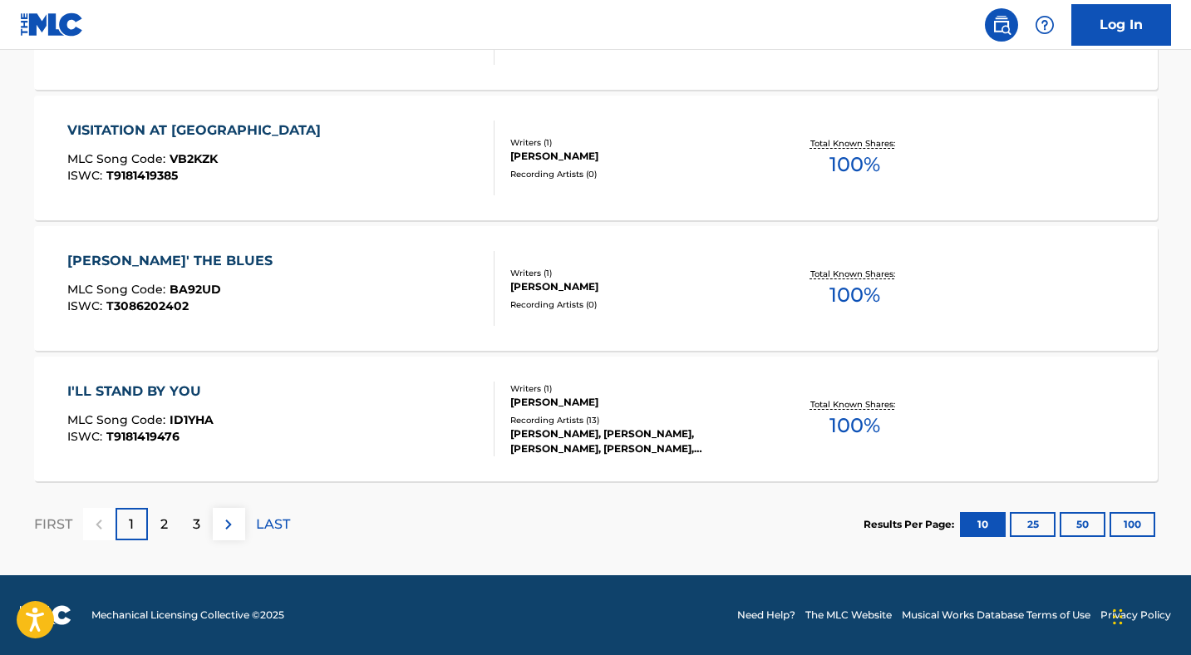
click at [1132, 519] on button "100" at bounding box center [1133, 524] width 46 height 25
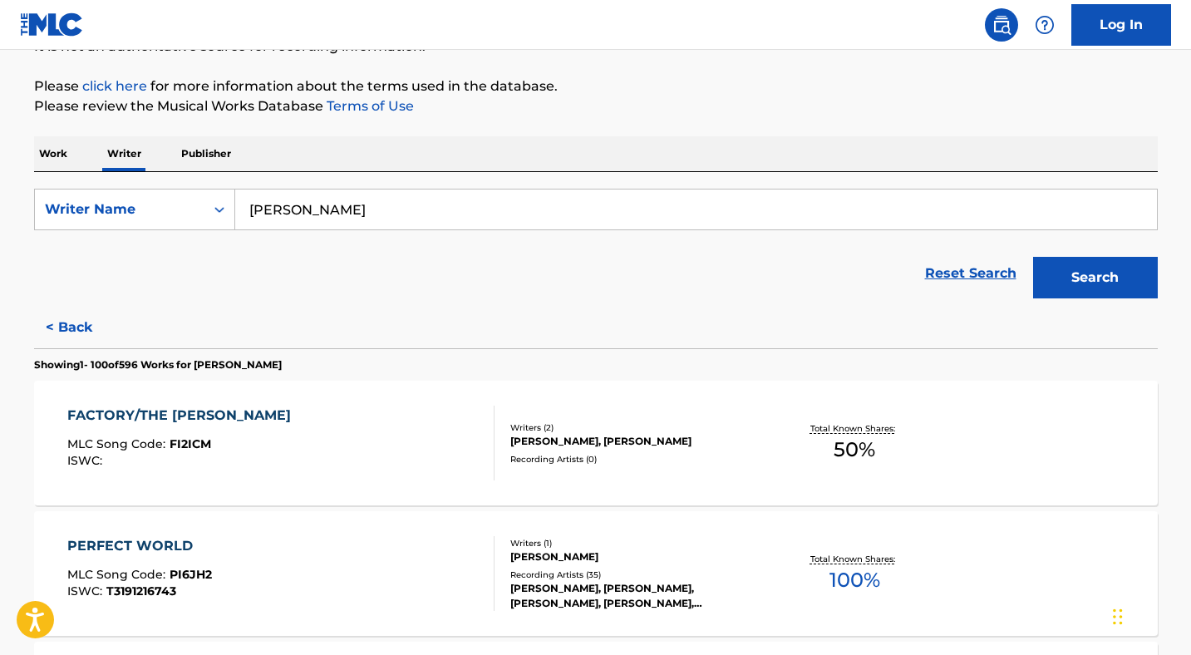
scroll to position [180, 0]
click at [406, 209] on input "bruce springsteen" at bounding box center [696, 210] width 922 height 40
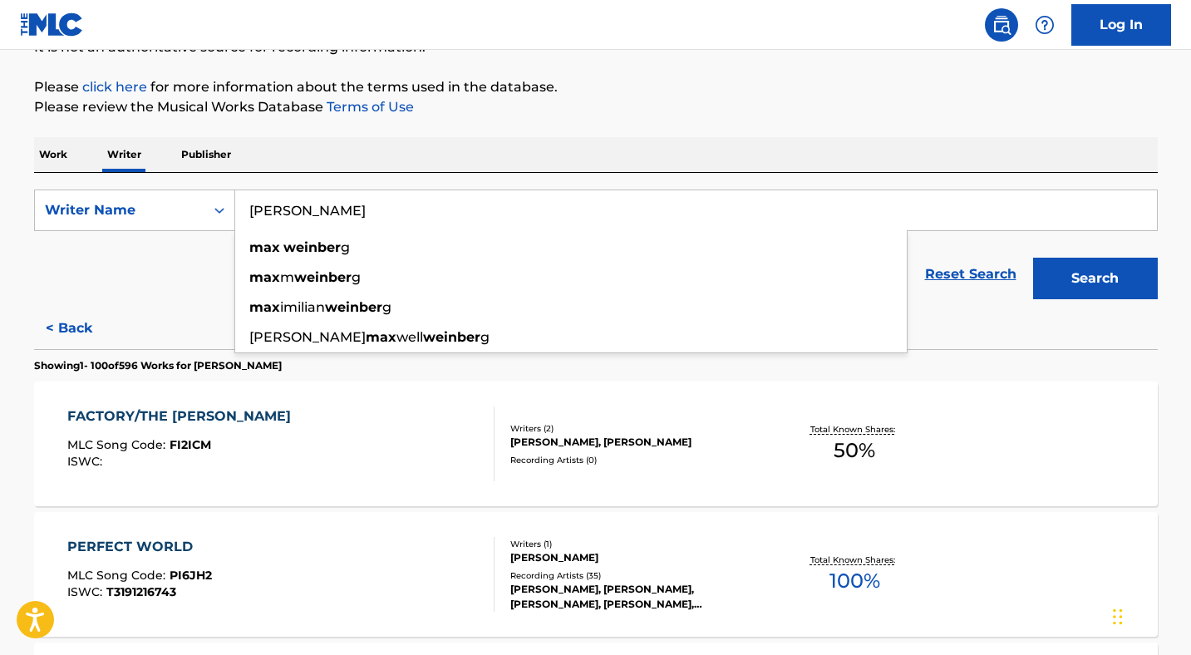
type input "[PERSON_NAME]"
click at [1033, 258] on button "Search" at bounding box center [1095, 279] width 125 height 42
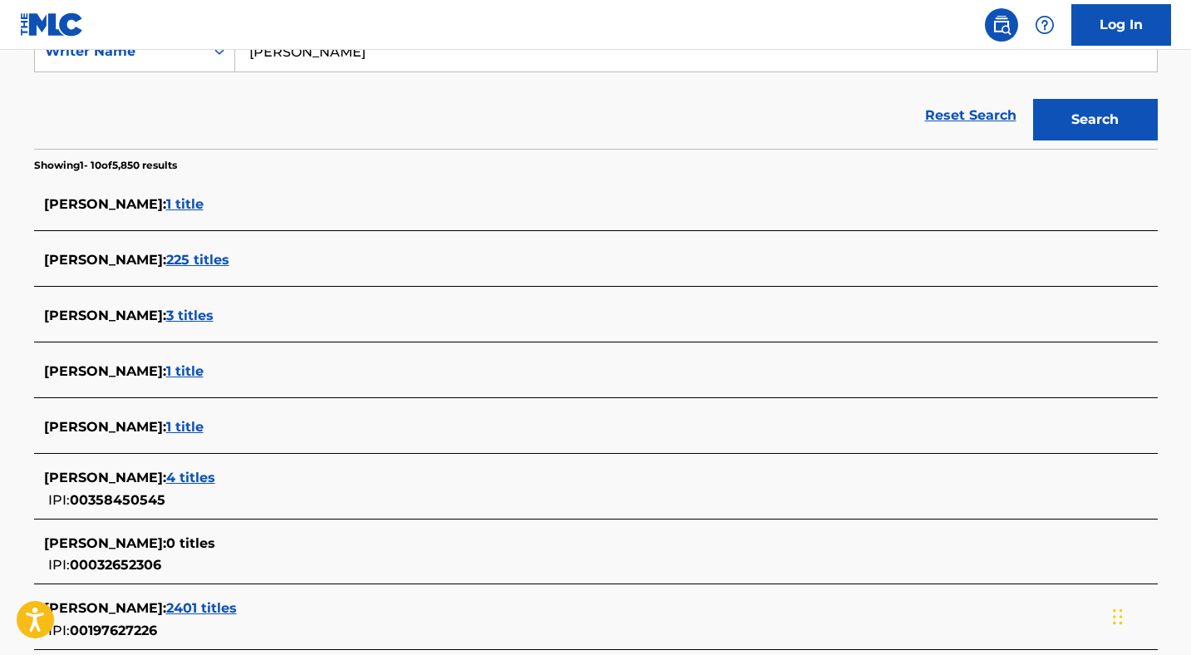
scroll to position [342, 0]
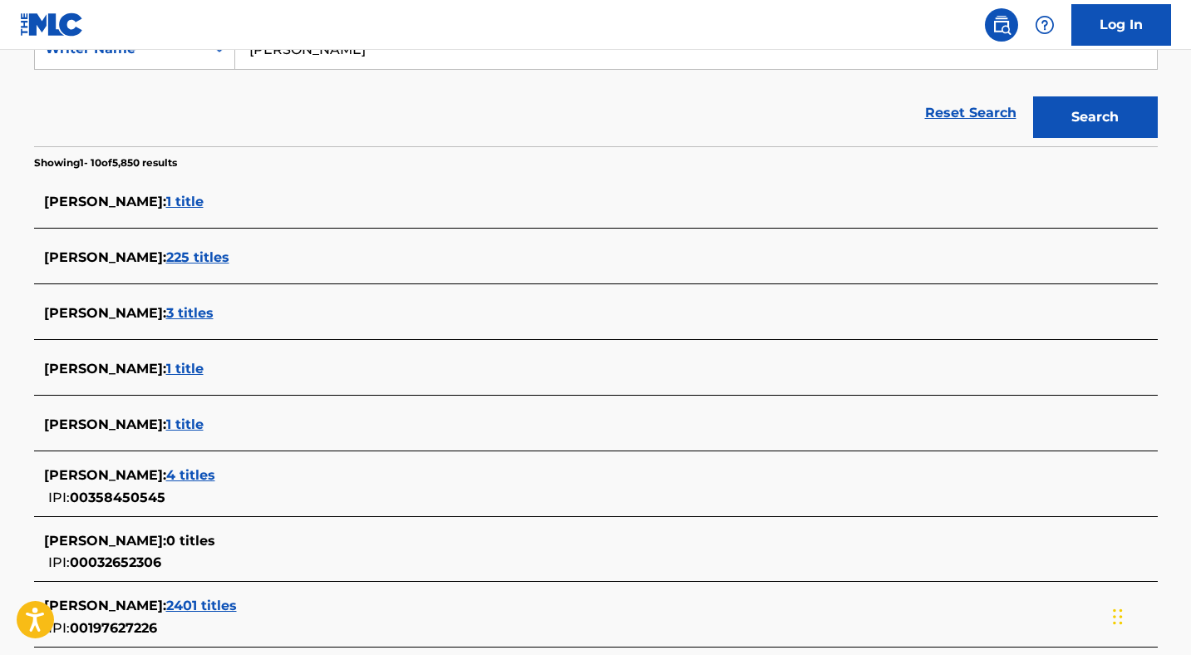
click at [209, 256] on span "225 titles" at bounding box center [197, 257] width 63 height 16
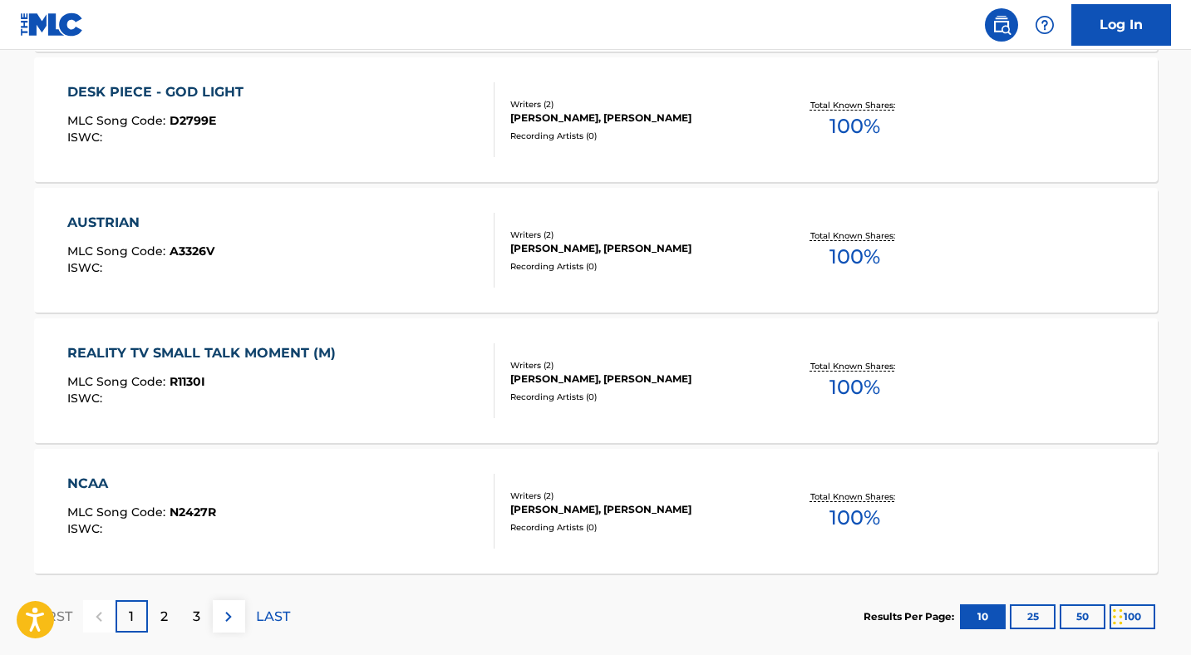
scroll to position [1292, 0]
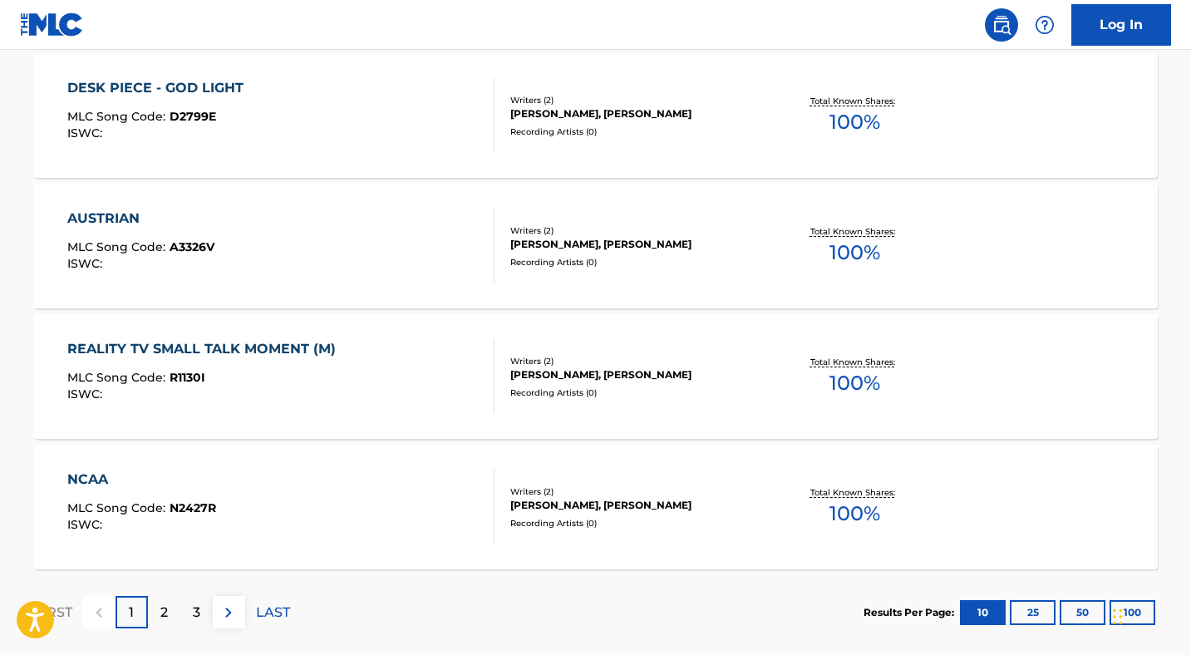
click at [603, 378] on div "[PERSON_NAME], [PERSON_NAME]" at bounding box center [635, 374] width 251 height 15
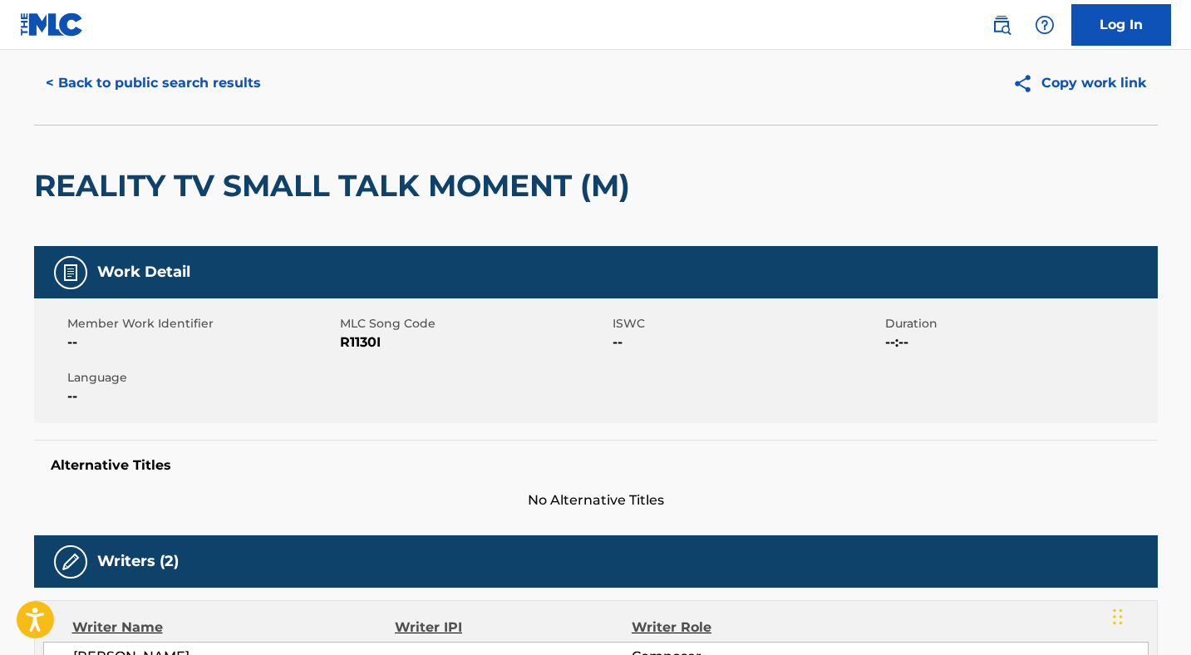
scroll to position [48, 0]
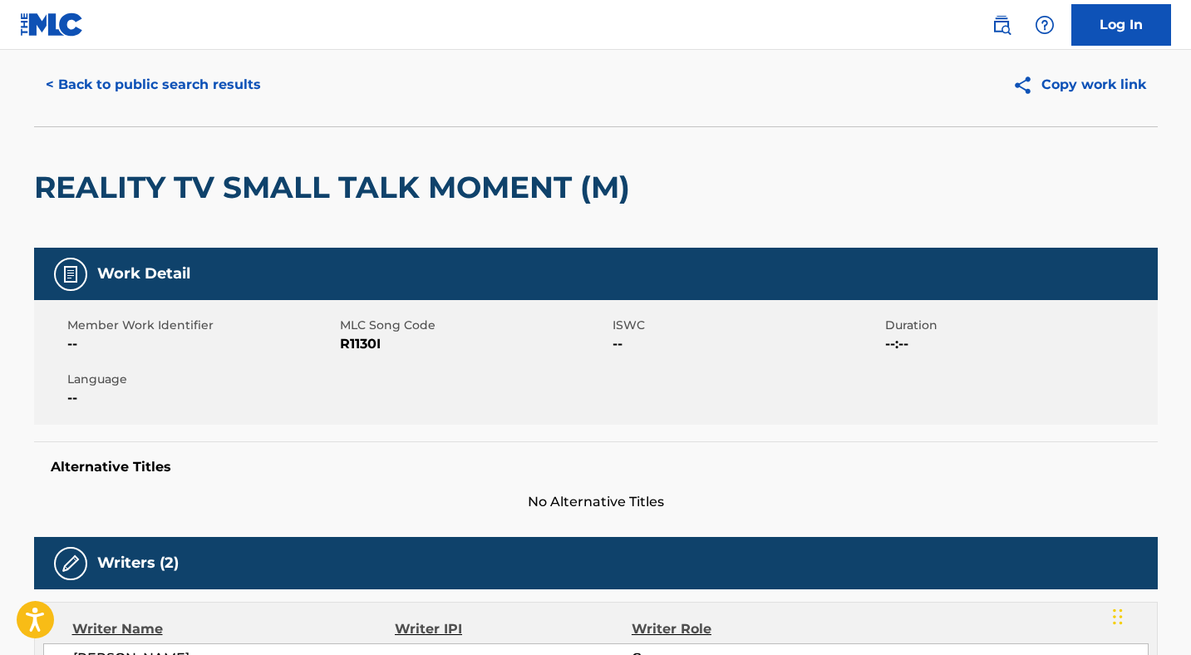
click at [86, 86] on button "< Back to public search results" at bounding box center [153, 85] width 239 height 42
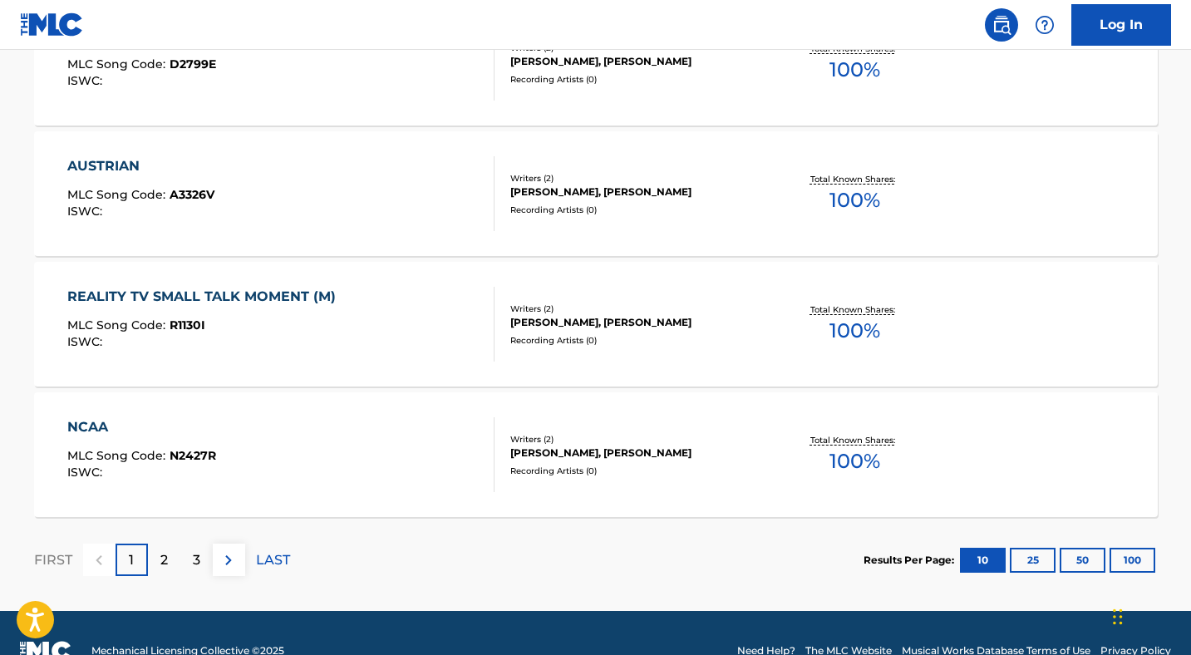
scroll to position [1380, 0]
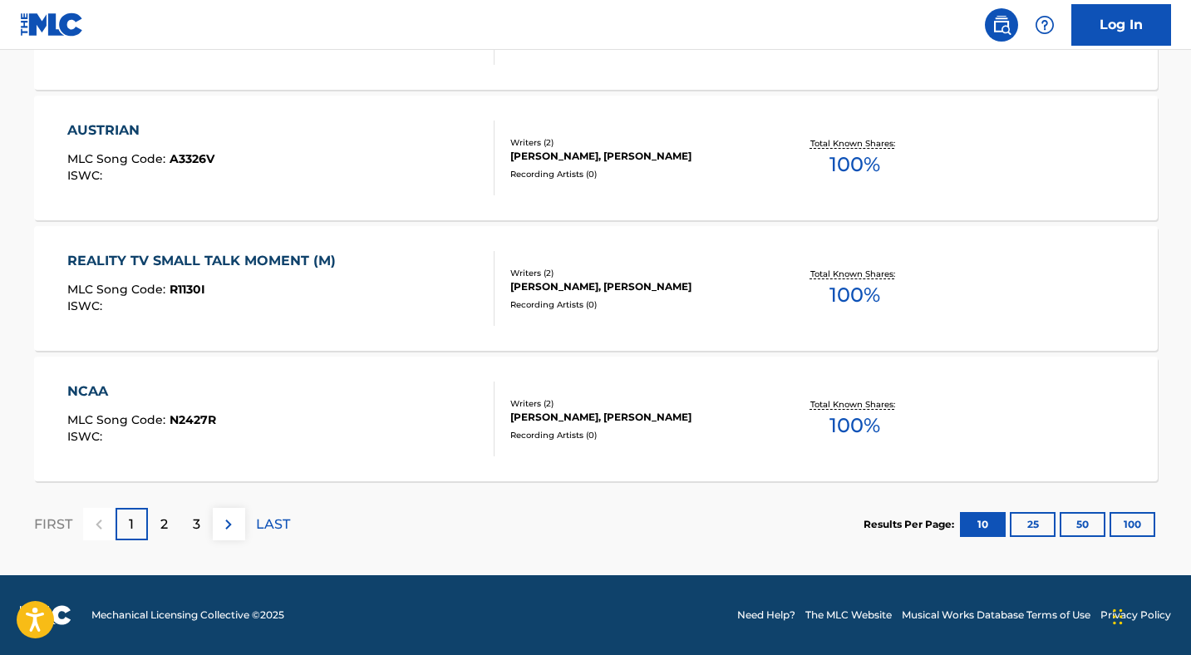
click at [168, 518] on div "2" at bounding box center [164, 524] width 32 height 32
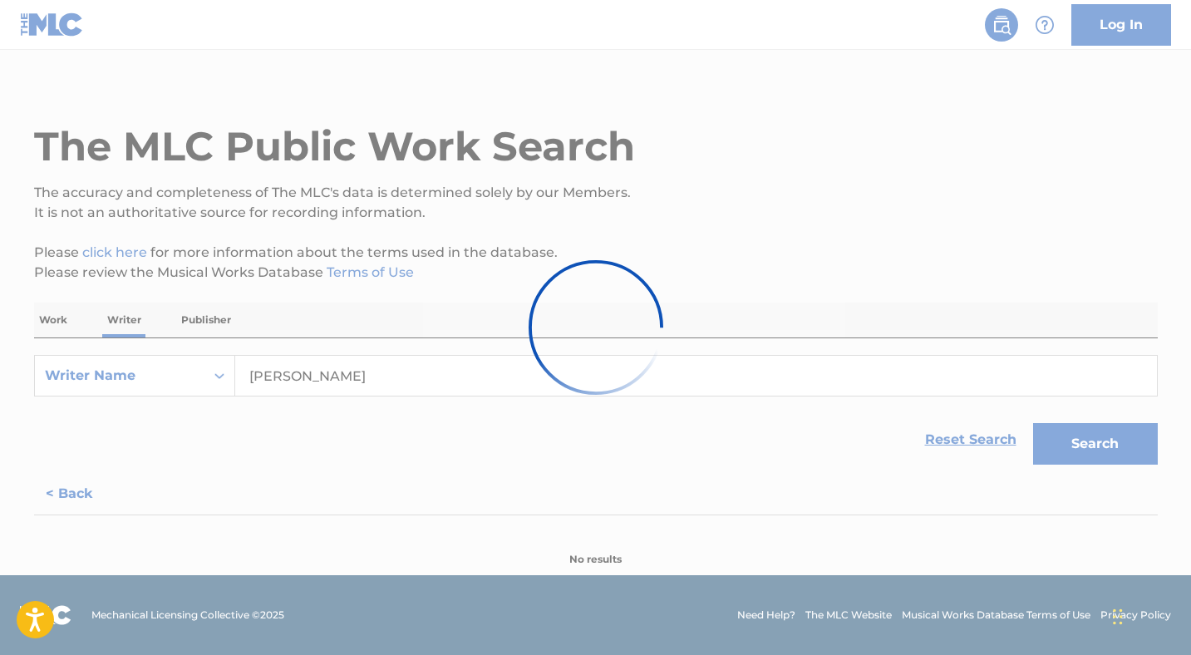
click at [534, 260] on div at bounding box center [596, 327] width 135 height 135
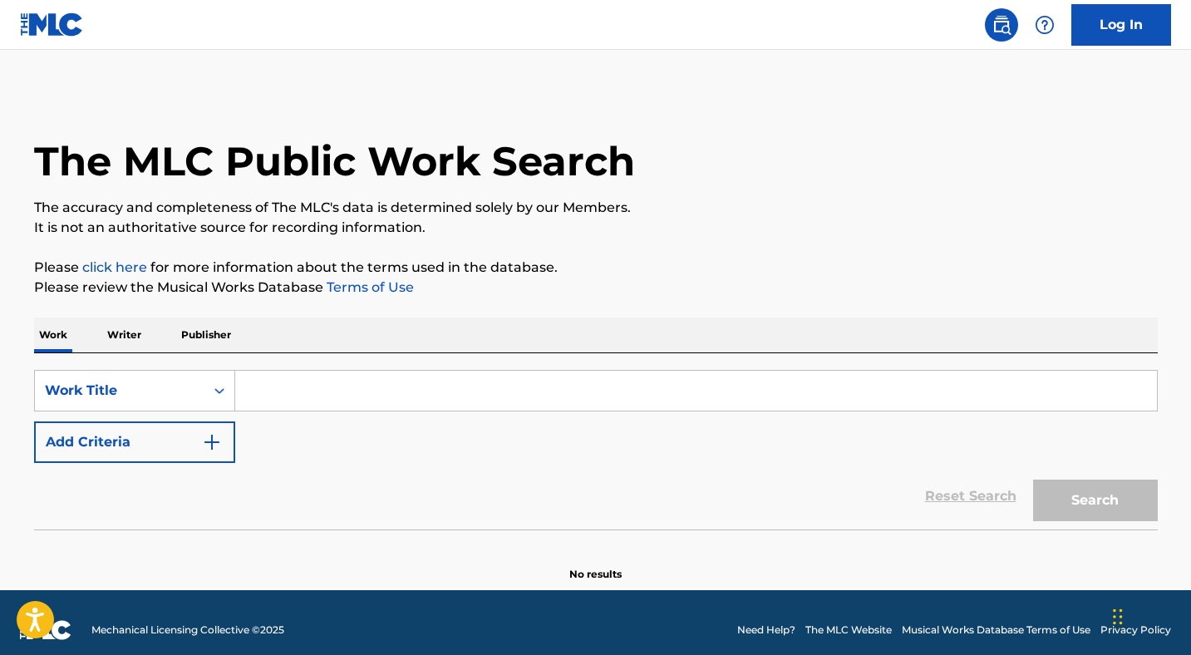
click at [131, 337] on p "Writer" at bounding box center [124, 334] width 44 height 35
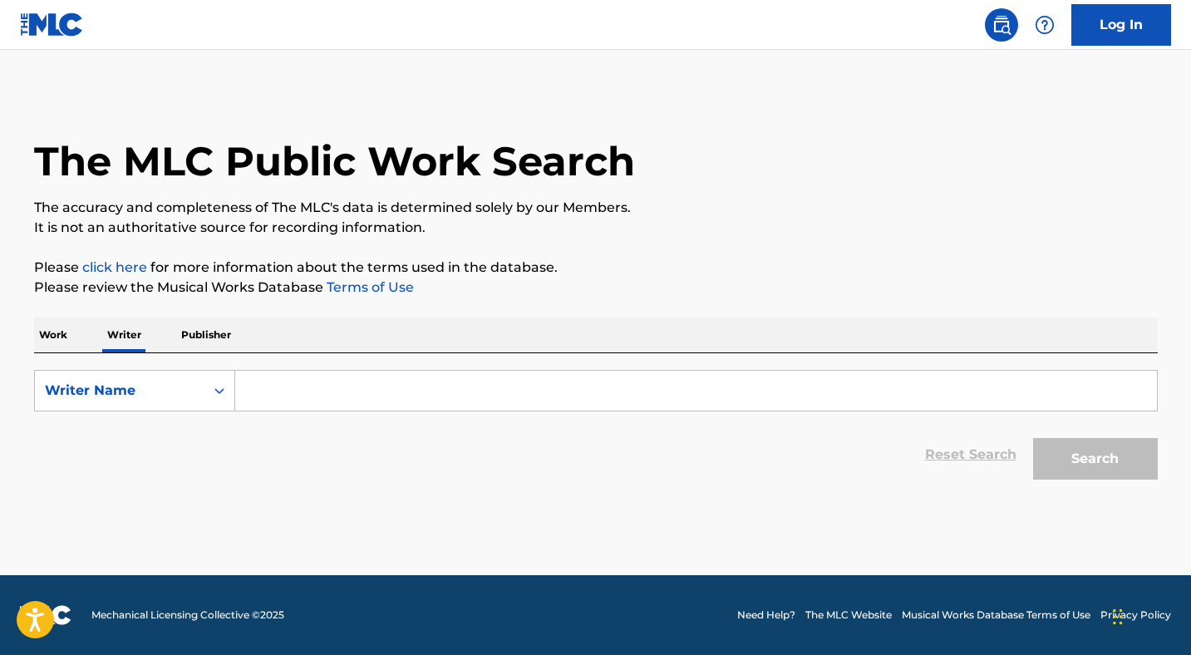
click at [268, 391] on input "Search Form" at bounding box center [696, 391] width 922 height 40
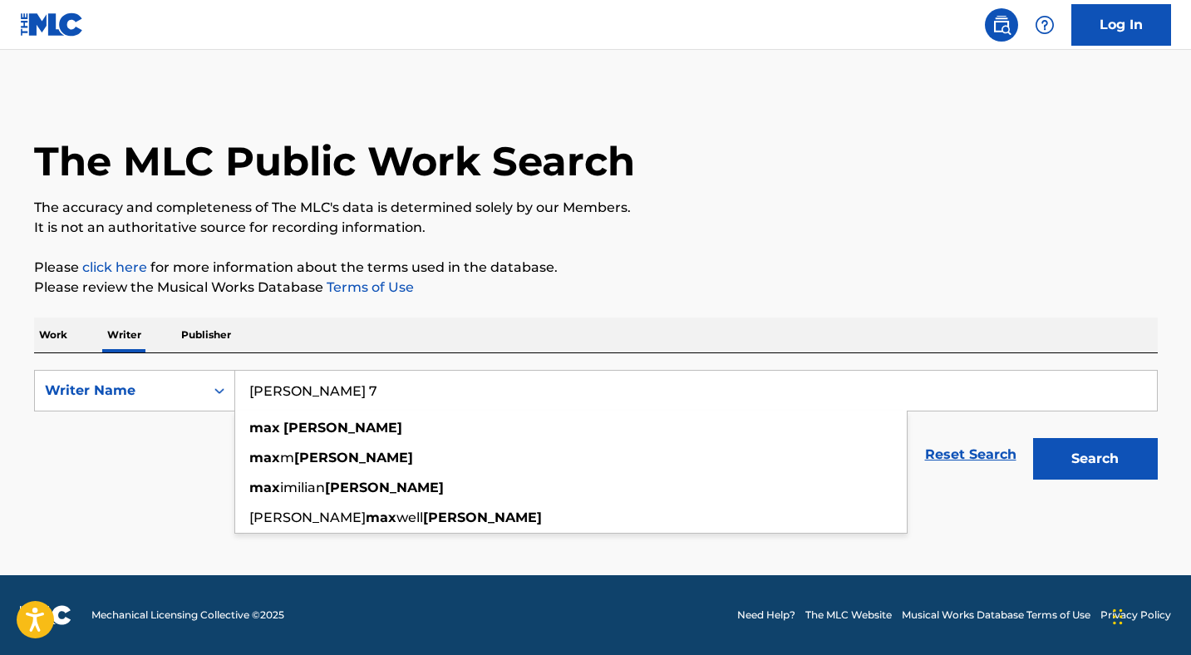
type input "[PERSON_NAME] 7"
click at [1033, 438] on button "Search" at bounding box center [1095, 459] width 125 height 42
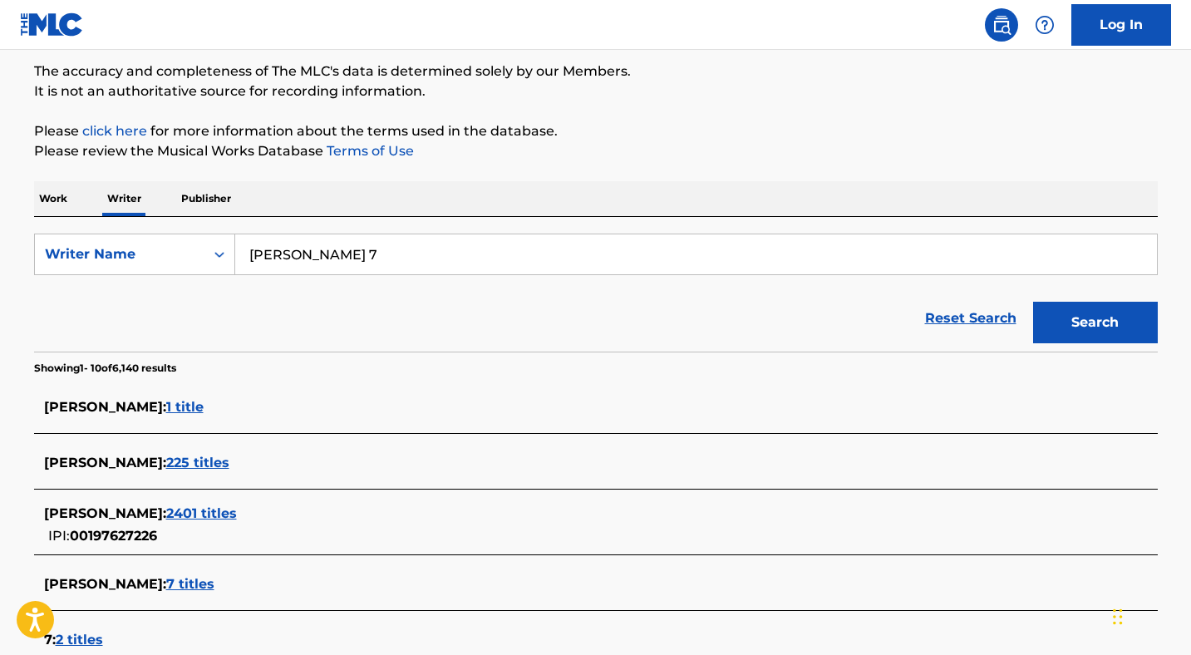
scroll to position [140, 0]
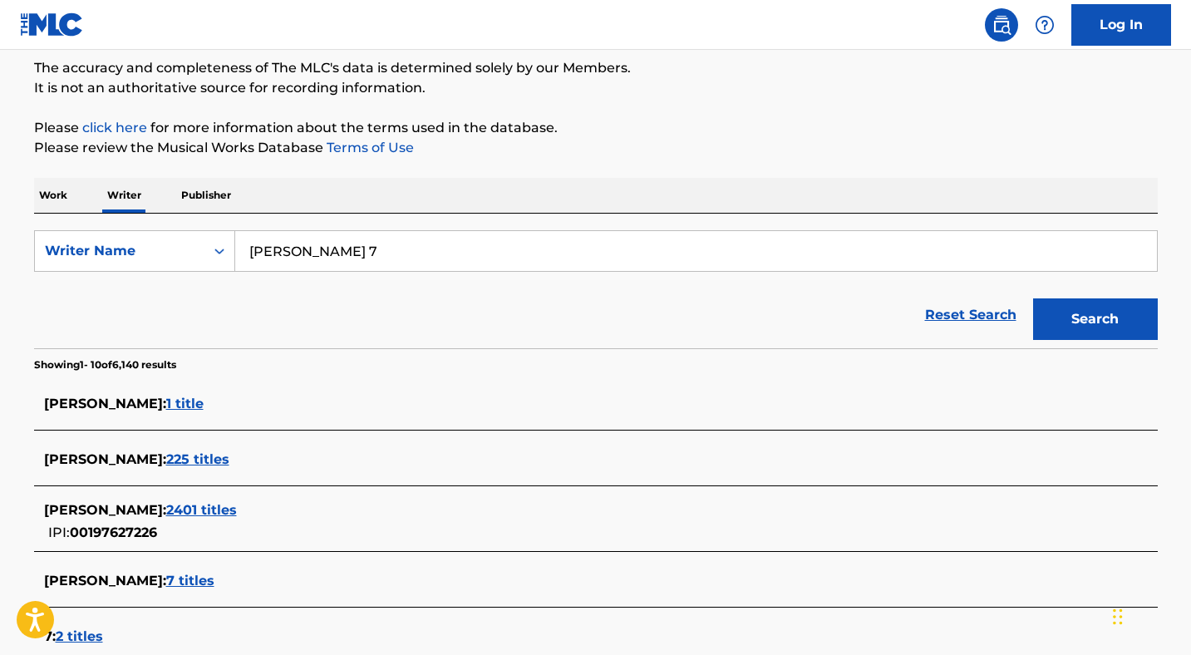
click at [195, 511] on span "2401 titles" at bounding box center [201, 510] width 71 height 16
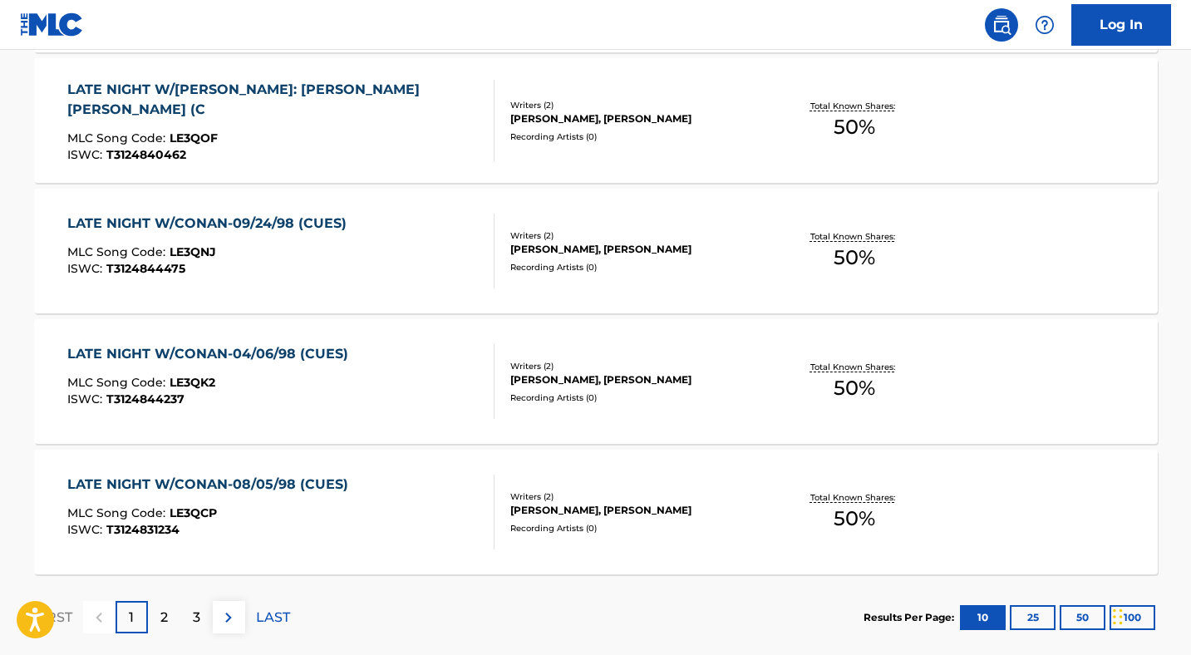
scroll to position [1380, 0]
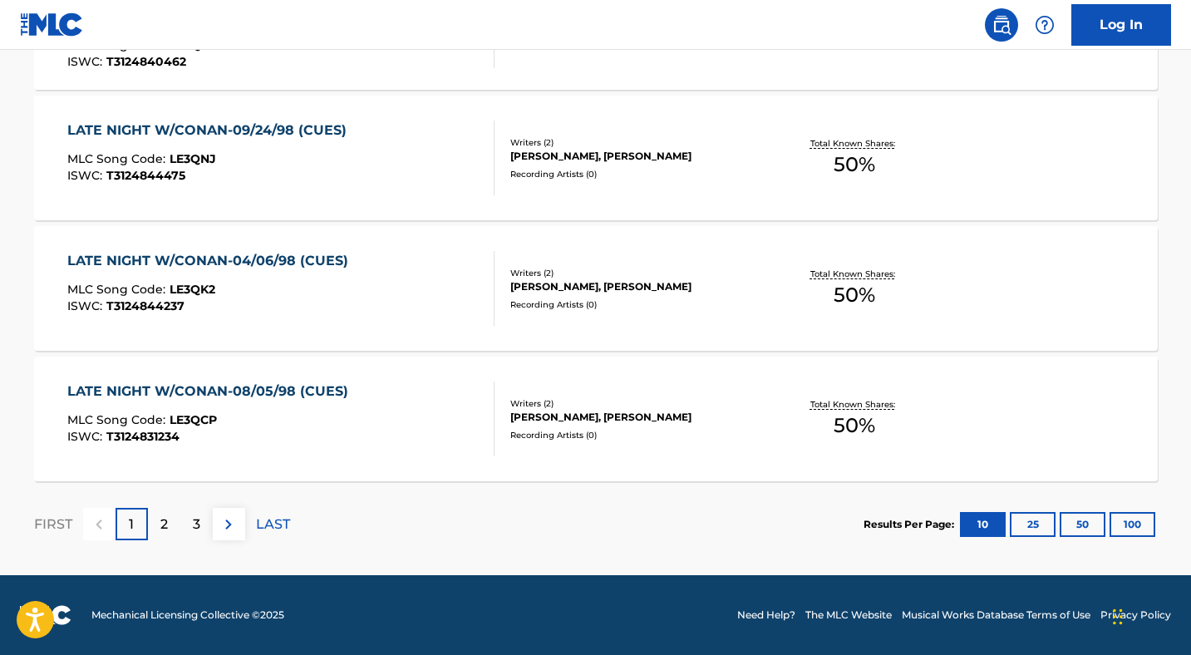
click at [292, 386] on div "LATE NIGHT W/CONAN-08/05/98 (CUES)" at bounding box center [211, 391] width 289 height 20
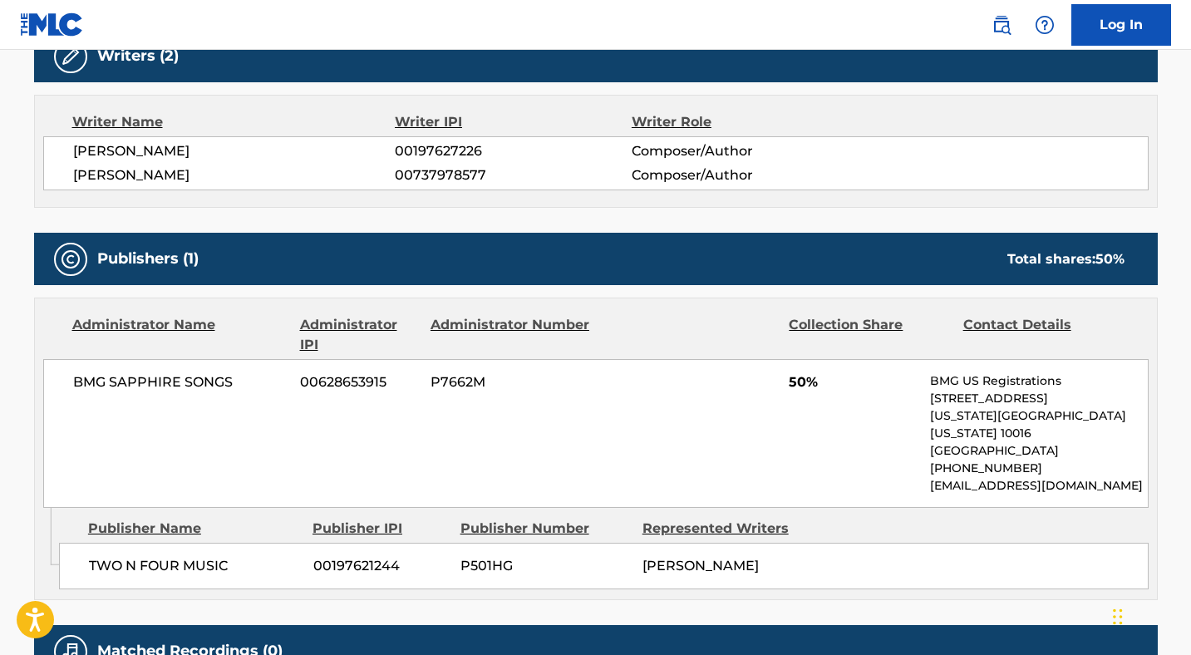
scroll to position [556, 0]
